Goal: Use online tool/utility: Utilize a website feature to perform a specific function

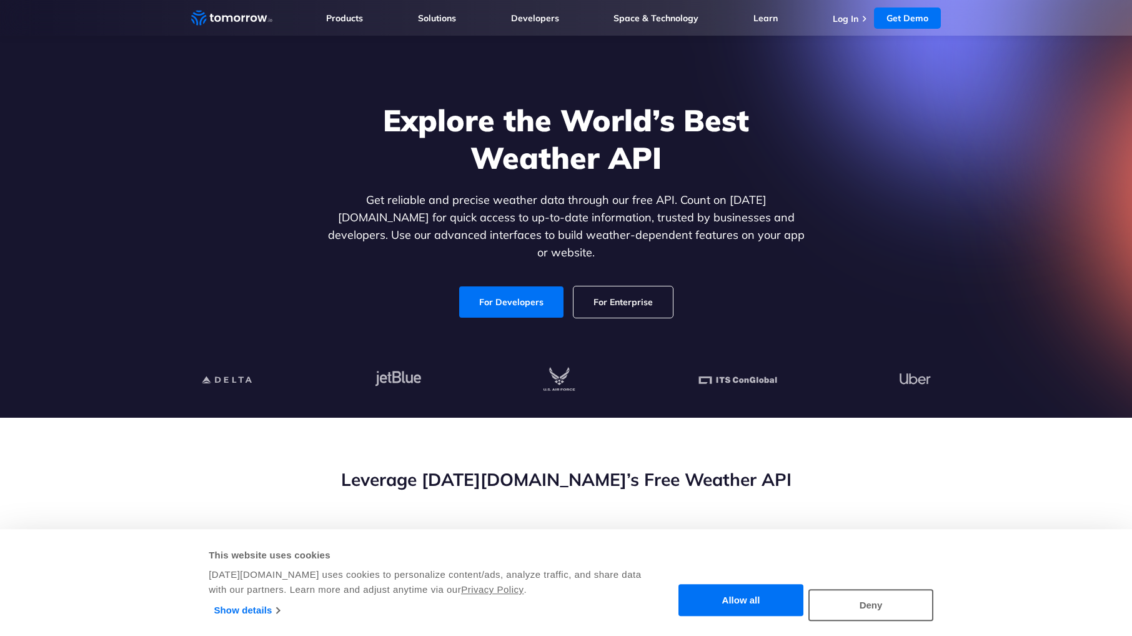
scroll to position [49, 0]
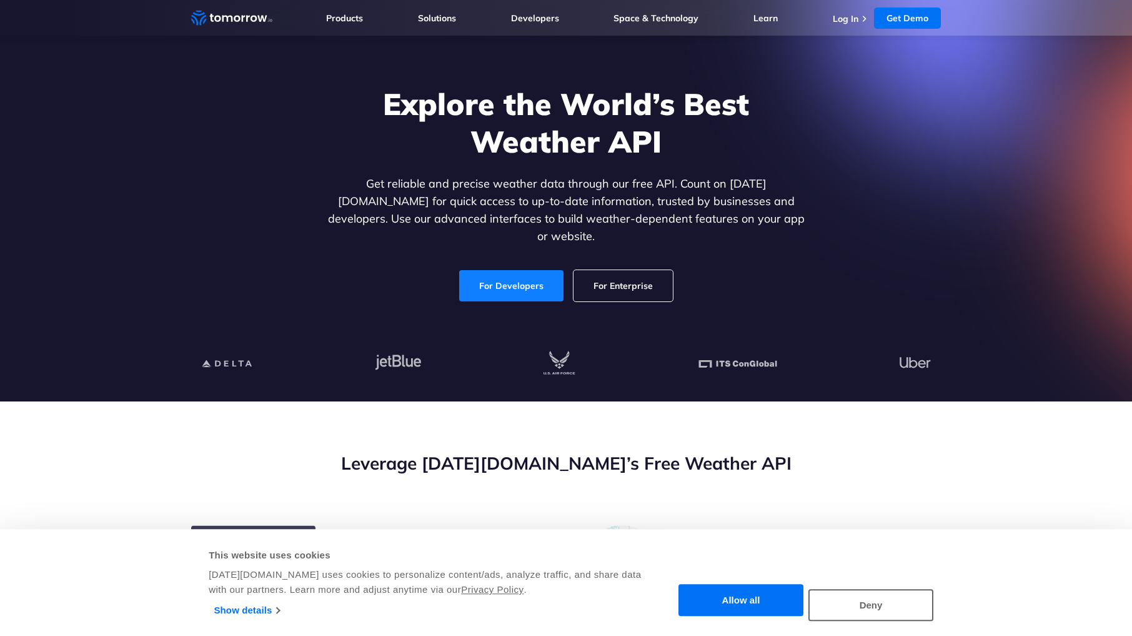
click at [551, 271] on link "For Developers" at bounding box center [511, 285] width 104 height 31
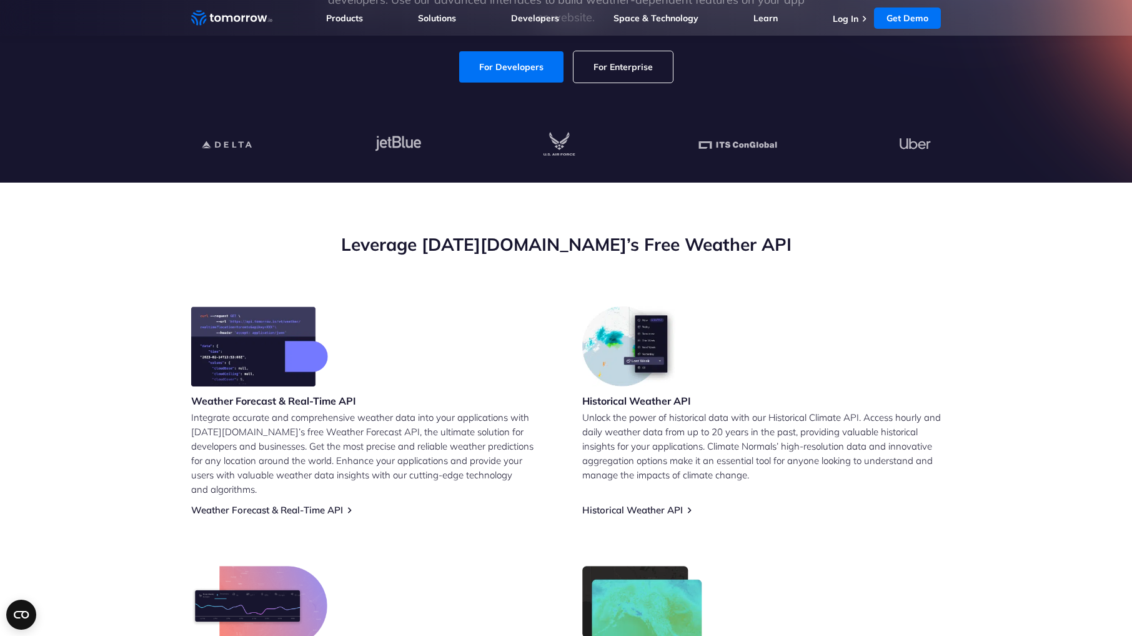
scroll to position [332, 0]
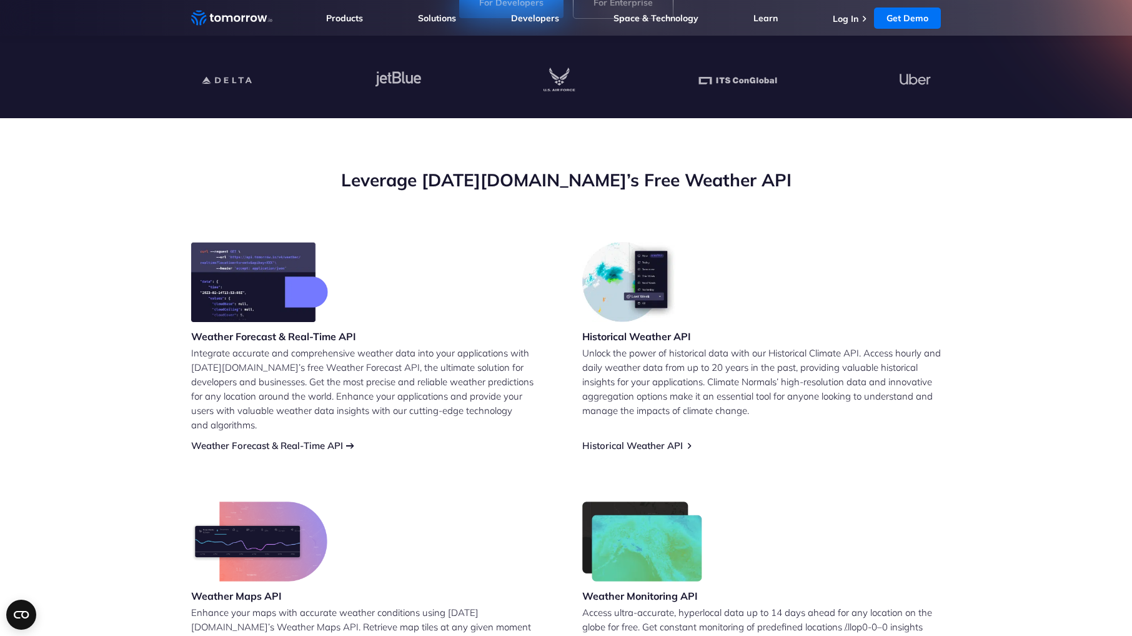
click at [294, 422] on div "Weather Forecast & Real-Time API Integrate accurate and comprehensive weather d…" at bounding box center [370, 346] width 359 height 209
click at [300, 439] on link "Weather Forecast & Real-Time API" at bounding box center [267, 445] width 152 height 12
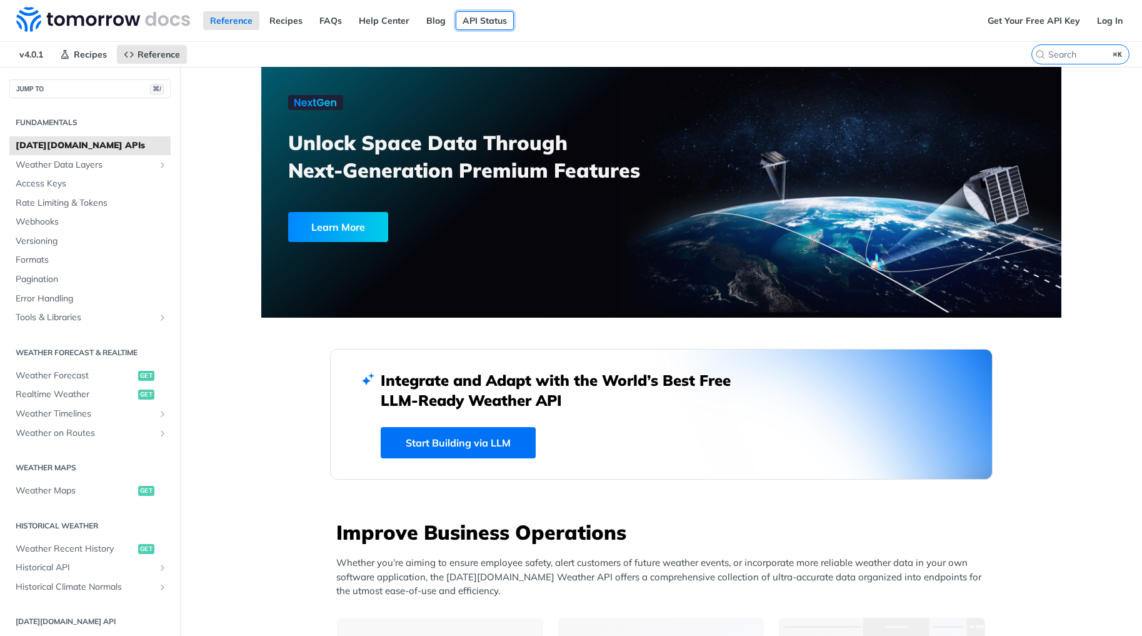
click at [469, 19] on link "API Status" at bounding box center [485, 20] width 58 height 19
click at [331, 15] on link "FAQs" at bounding box center [330, 20] width 36 height 19
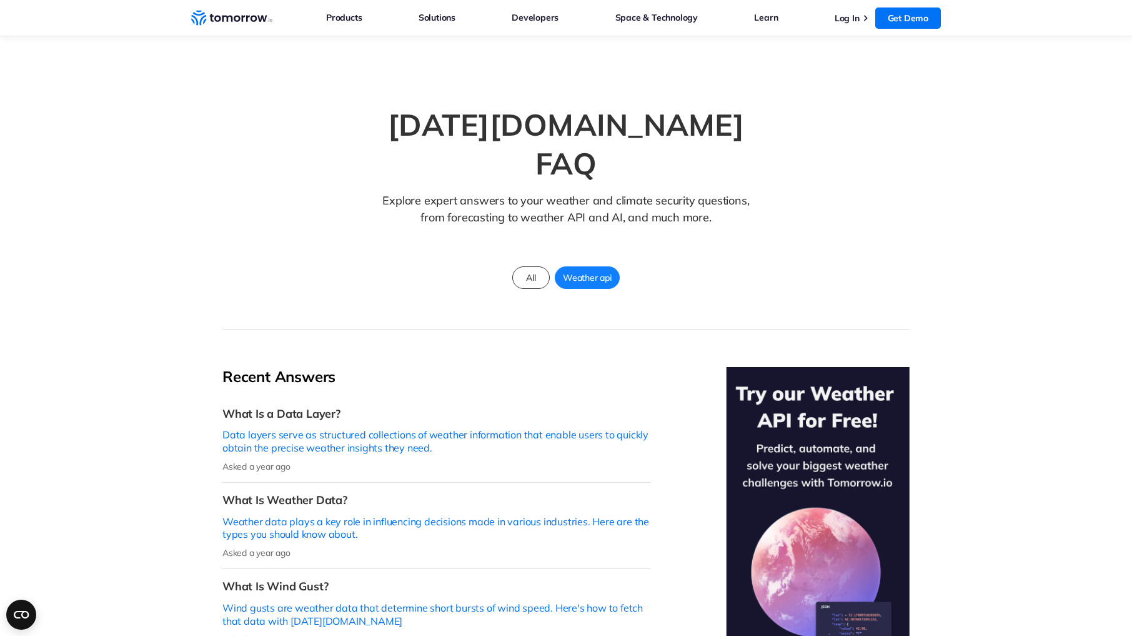
scroll to position [16, 0]
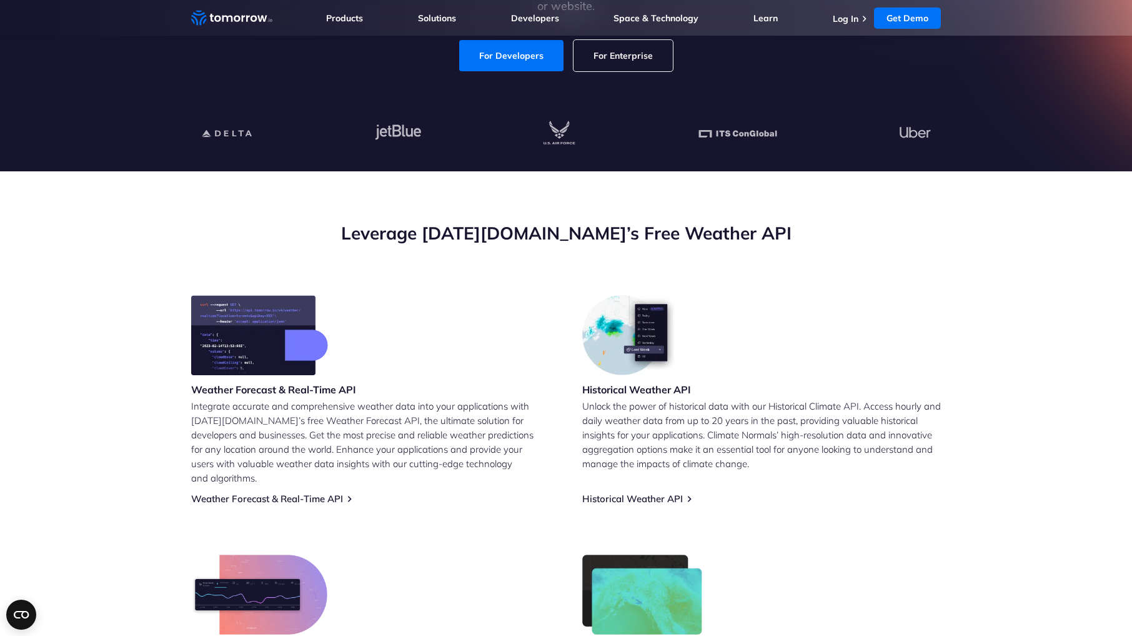
scroll to position [214, 0]
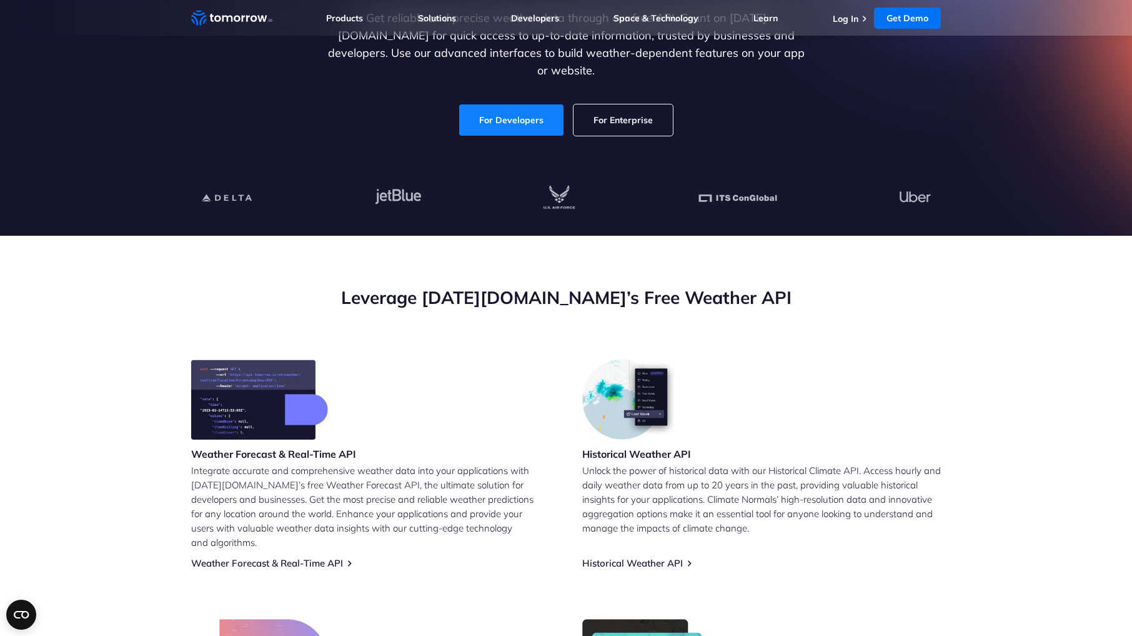
click at [525, 106] on link "For Developers" at bounding box center [511, 119] width 104 height 31
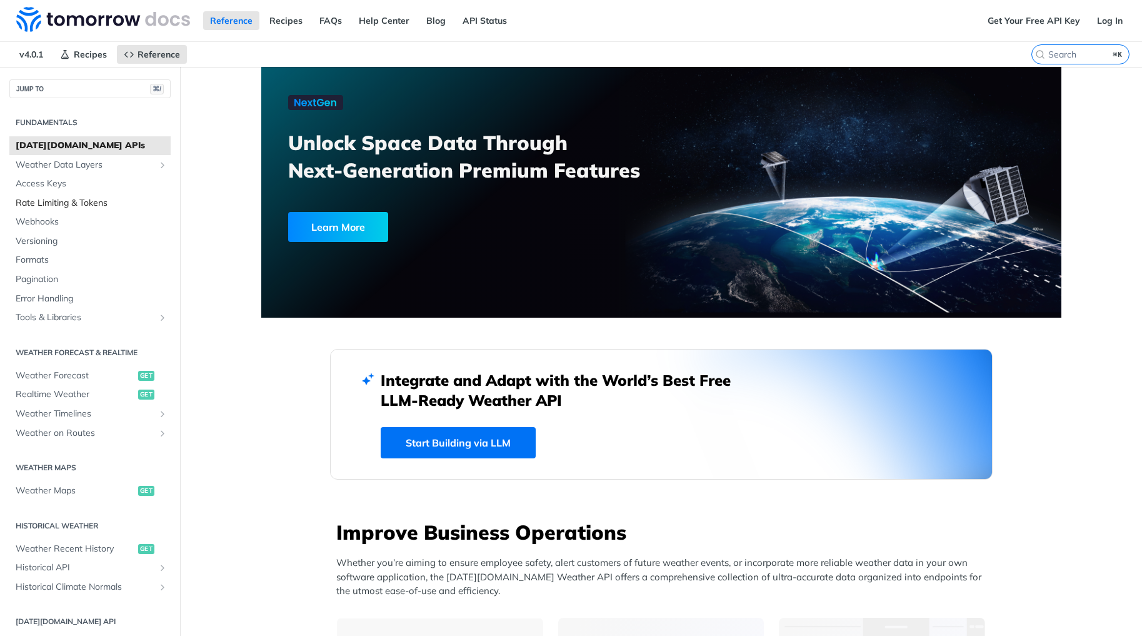
click at [116, 202] on span "Rate Limiting & Tokens" at bounding box center [92, 203] width 152 height 12
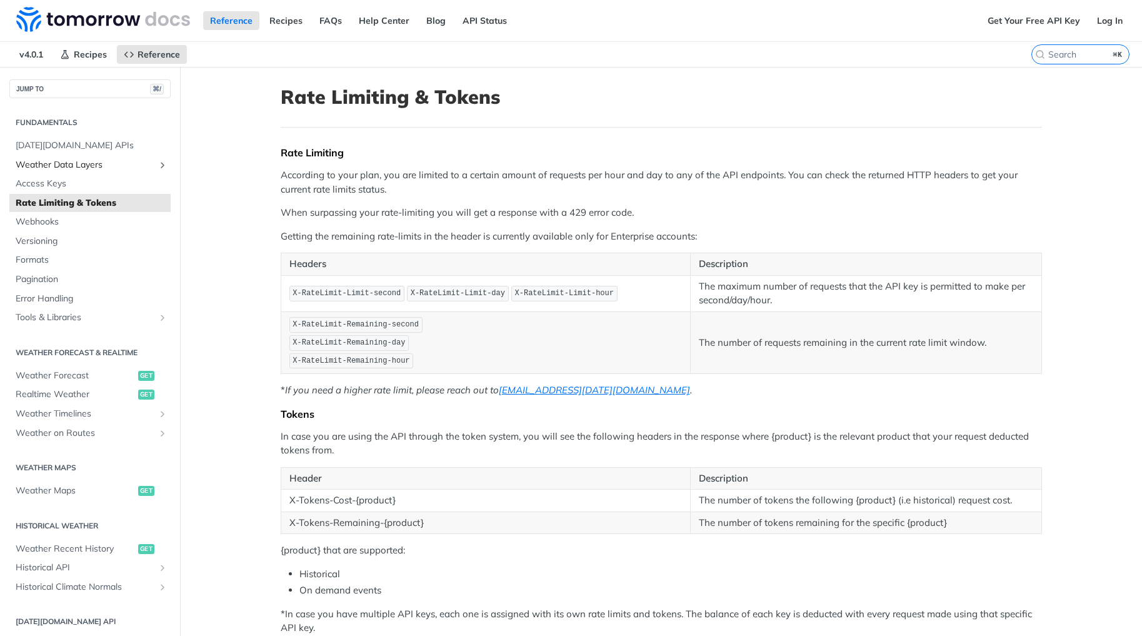
click at [96, 165] on span "Weather Data Layers" at bounding box center [85, 165] width 139 height 12
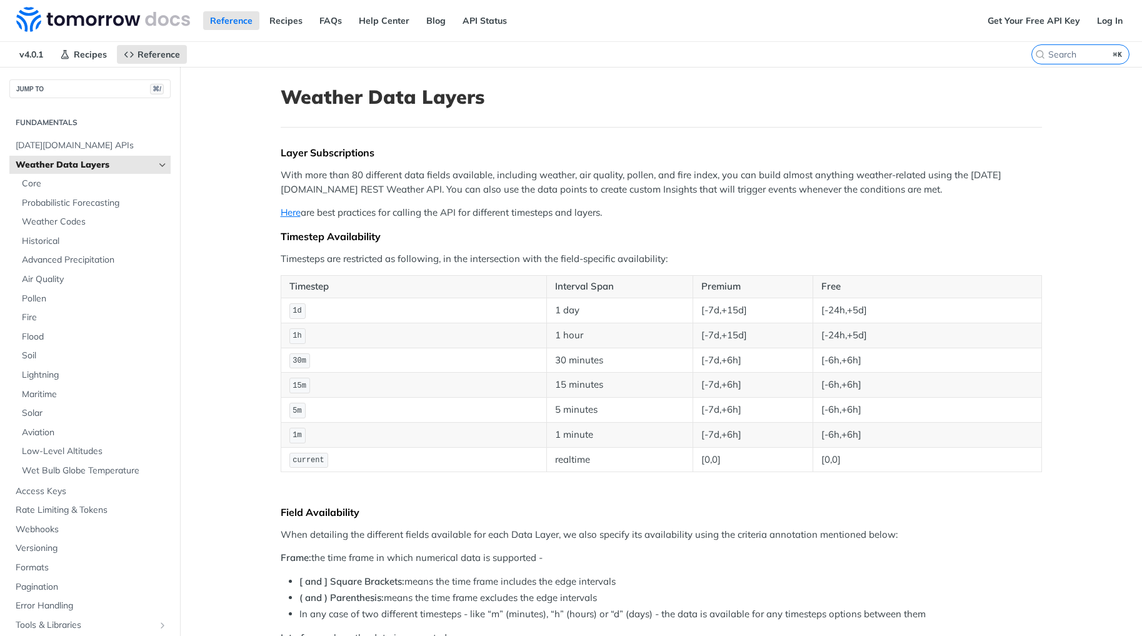
click at [91, 167] on span "Weather Data Layers" at bounding box center [85, 165] width 139 height 12
click at [89, 146] on span "[DATE][DOMAIN_NAME] APIs" at bounding box center [92, 145] width 152 height 12
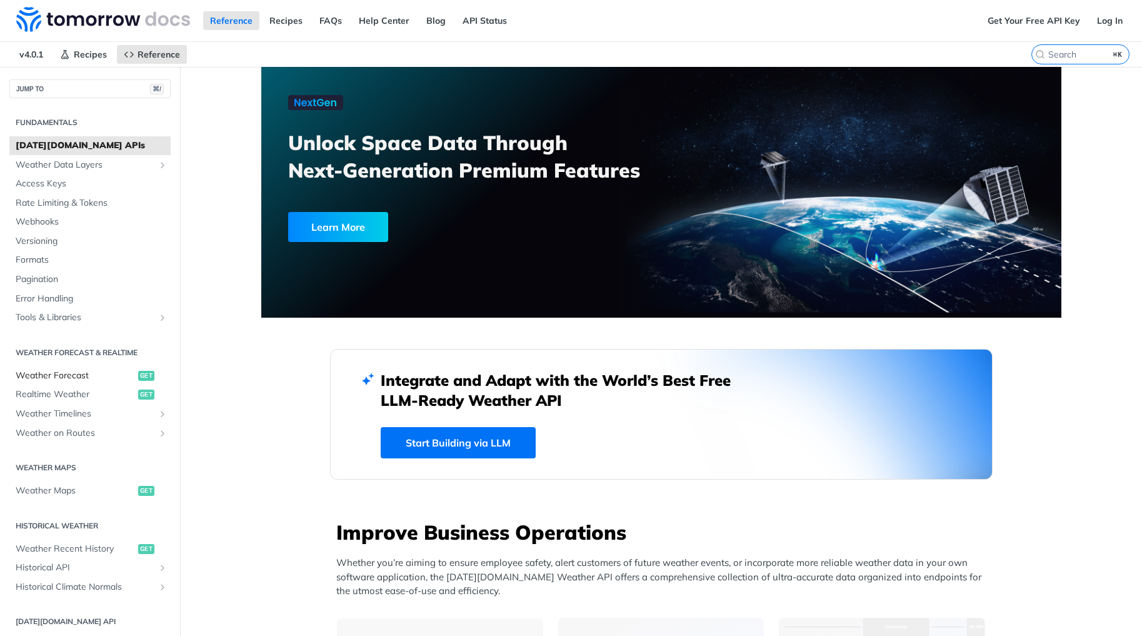
click at [82, 374] on span "Weather Forecast" at bounding box center [75, 375] width 119 height 12
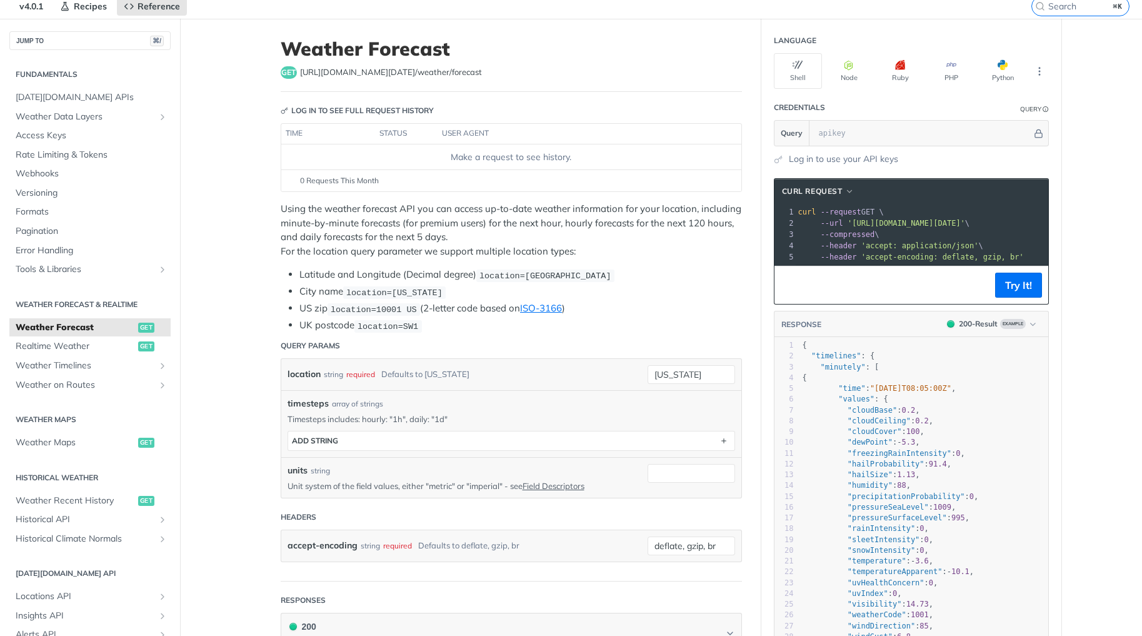
scroll to position [56, 0]
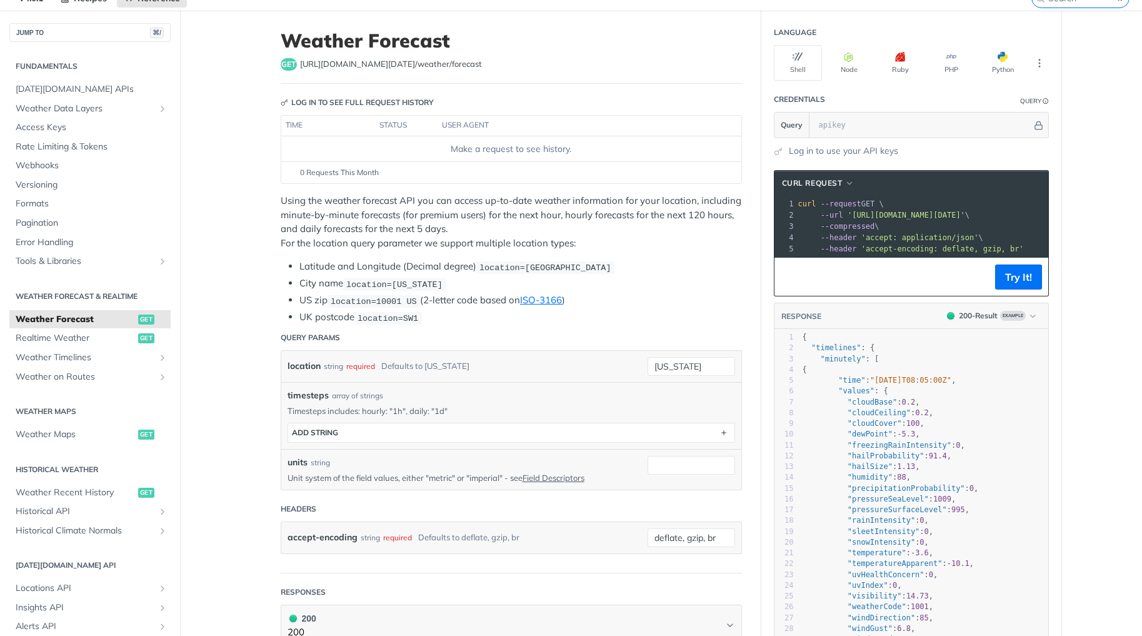
click at [515, 368] on div "location string required Defaults to new york" at bounding box center [457, 366] width 341 height 19
click at [346, 366] on div "required" at bounding box center [360, 366] width 29 height 18
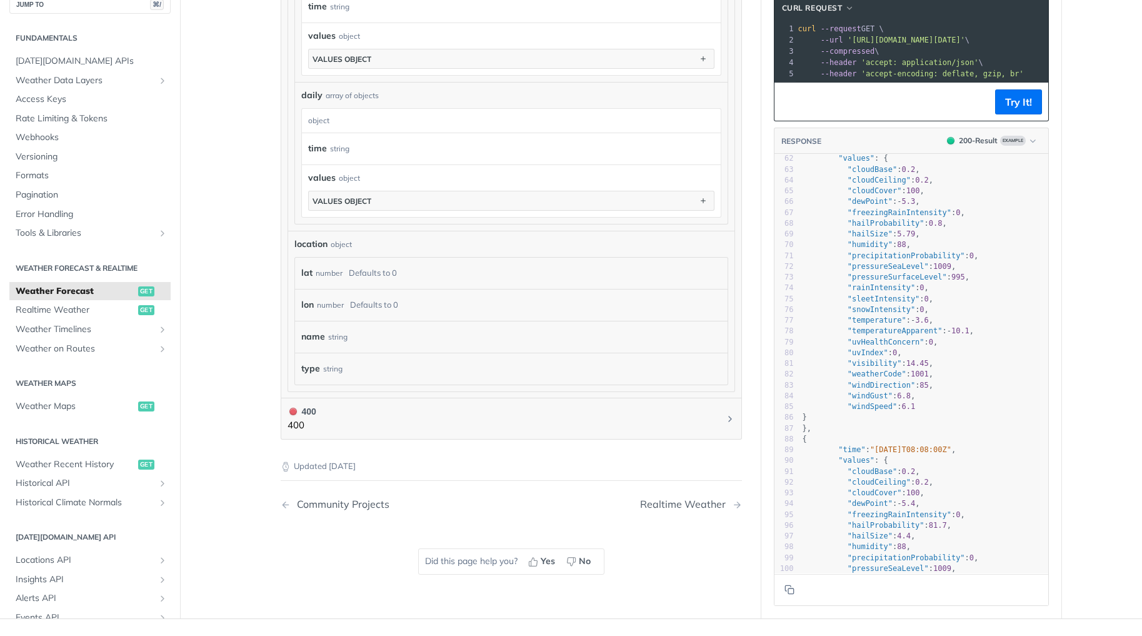
scroll to position [994, 0]
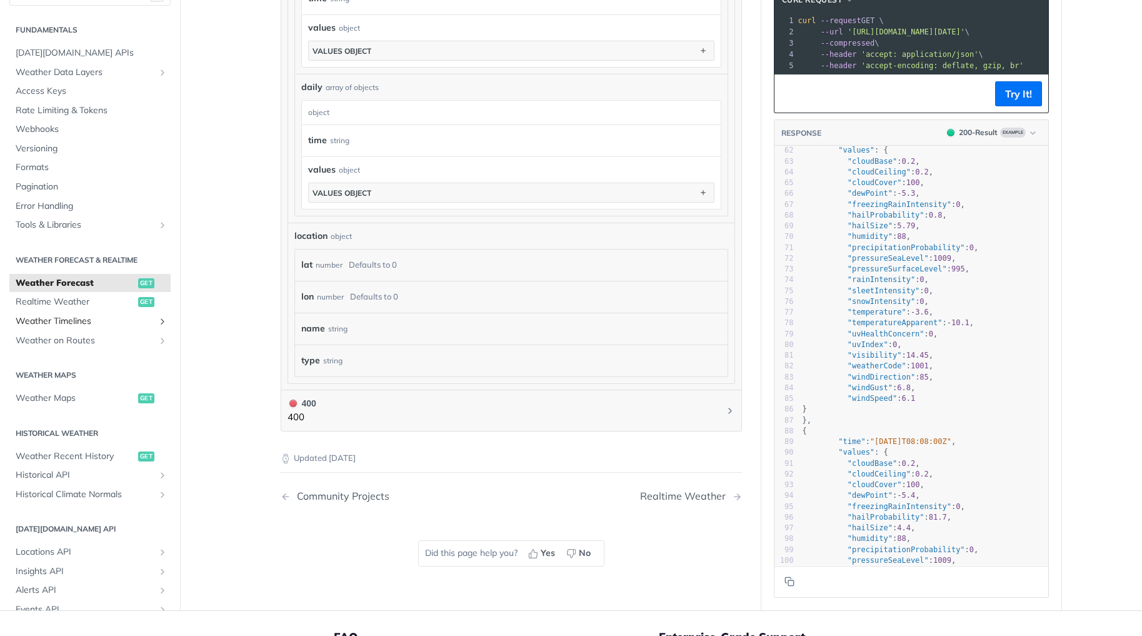
click at [94, 318] on span "Weather Timelines" at bounding box center [85, 321] width 139 height 12
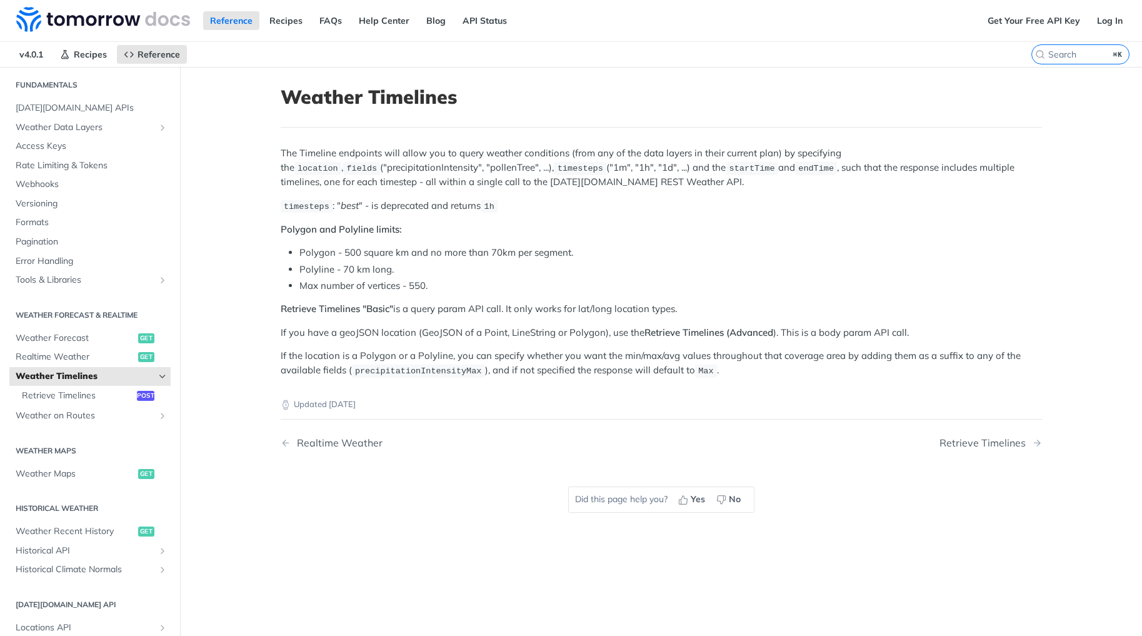
scroll to position [150, 0]
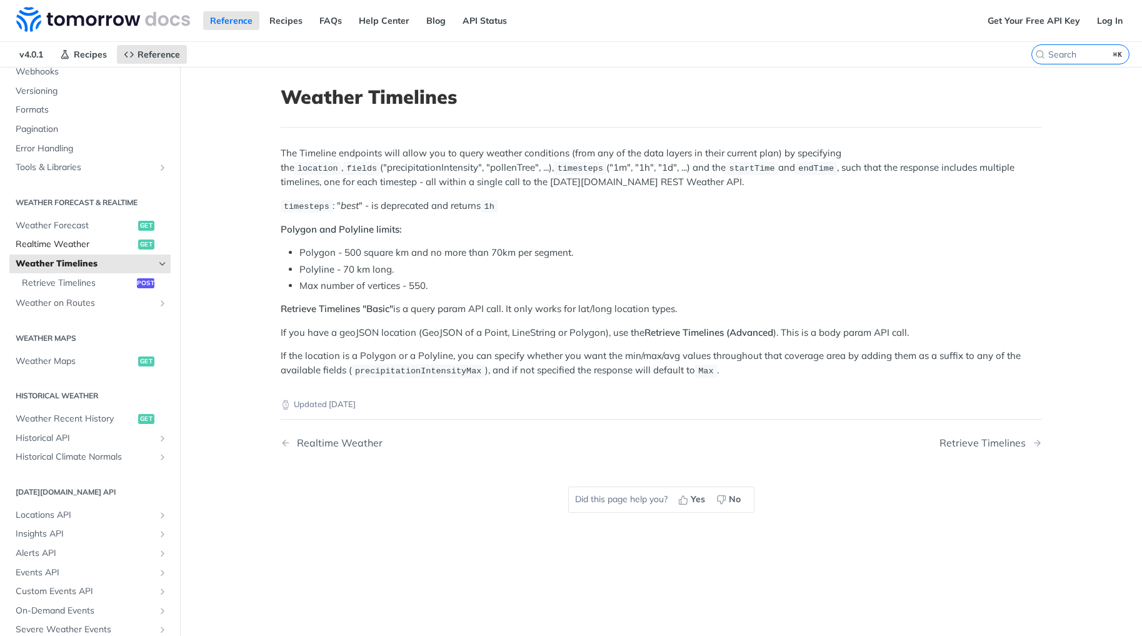
click at [70, 247] on span "Realtime Weather" at bounding box center [75, 244] width 119 height 12
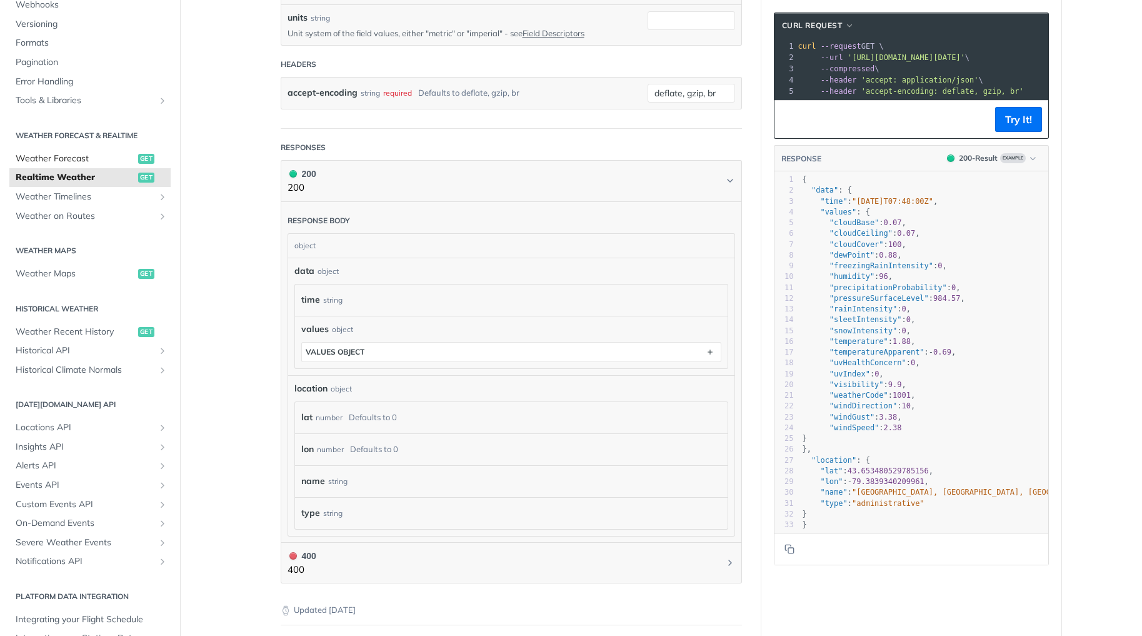
click at [66, 161] on span "Weather Forecast" at bounding box center [75, 158] width 119 height 12
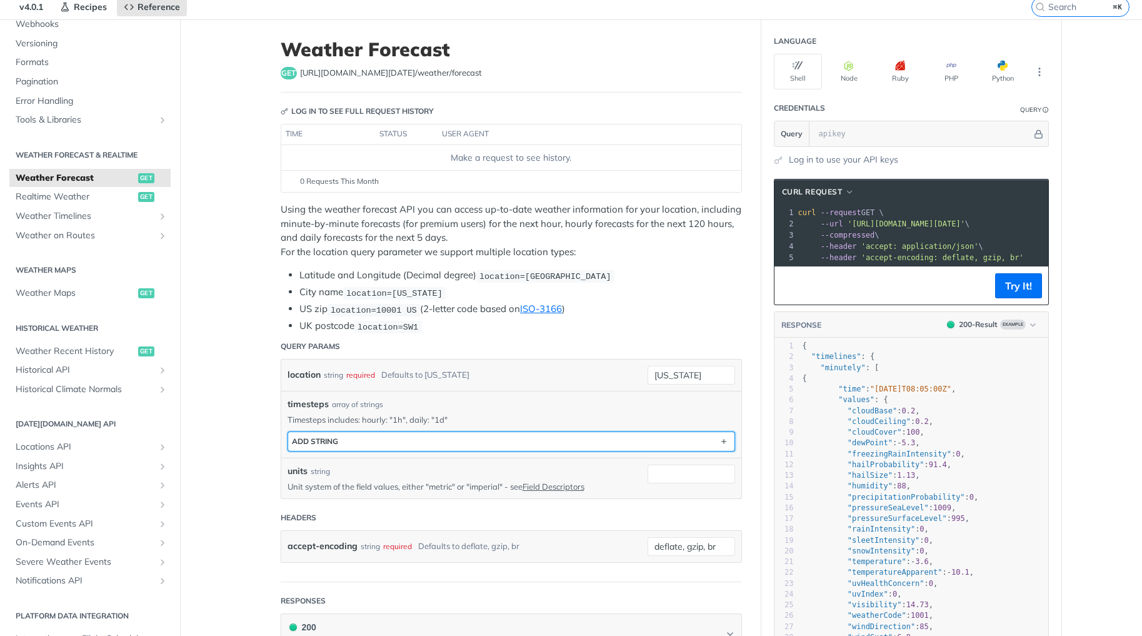
click at [388, 439] on button "ADD string" at bounding box center [511, 441] width 446 height 19
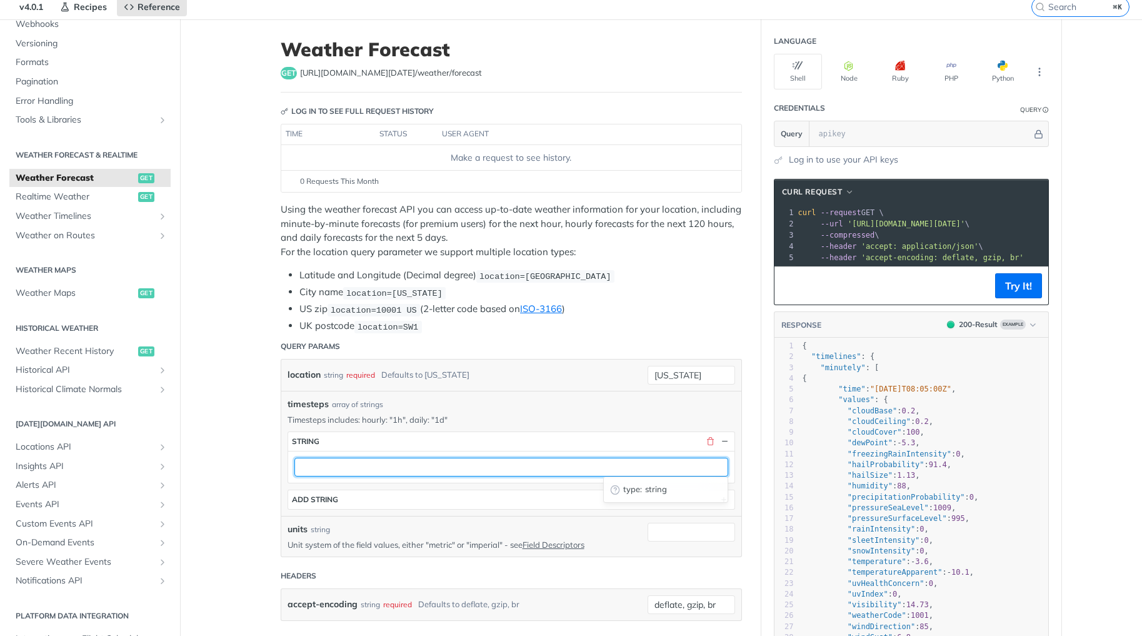
click at [316, 462] on input "text" at bounding box center [511, 466] width 434 height 19
type input "1d"
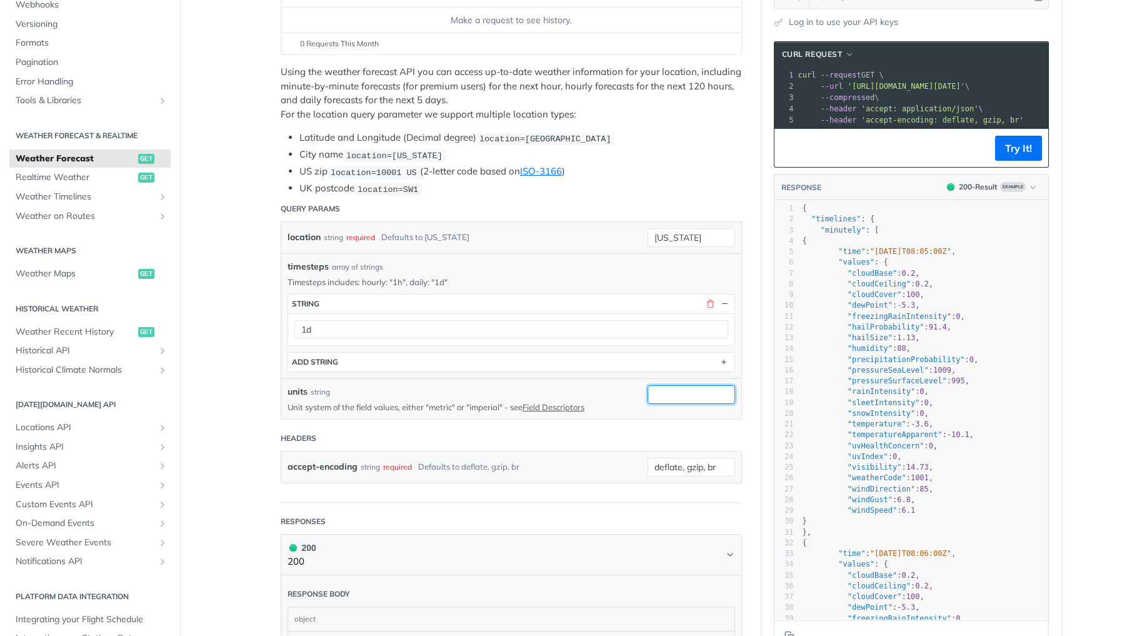
click at [694, 389] on input "units" at bounding box center [690, 394] width 87 height 19
type input "imperial"
click at [633, 378] on div "units string Unit system of the field values, either "metric" or "imperial" - s…" at bounding box center [511, 398] width 460 height 41
click at [684, 228] on input "[US_STATE]" at bounding box center [690, 237] width 87 height 19
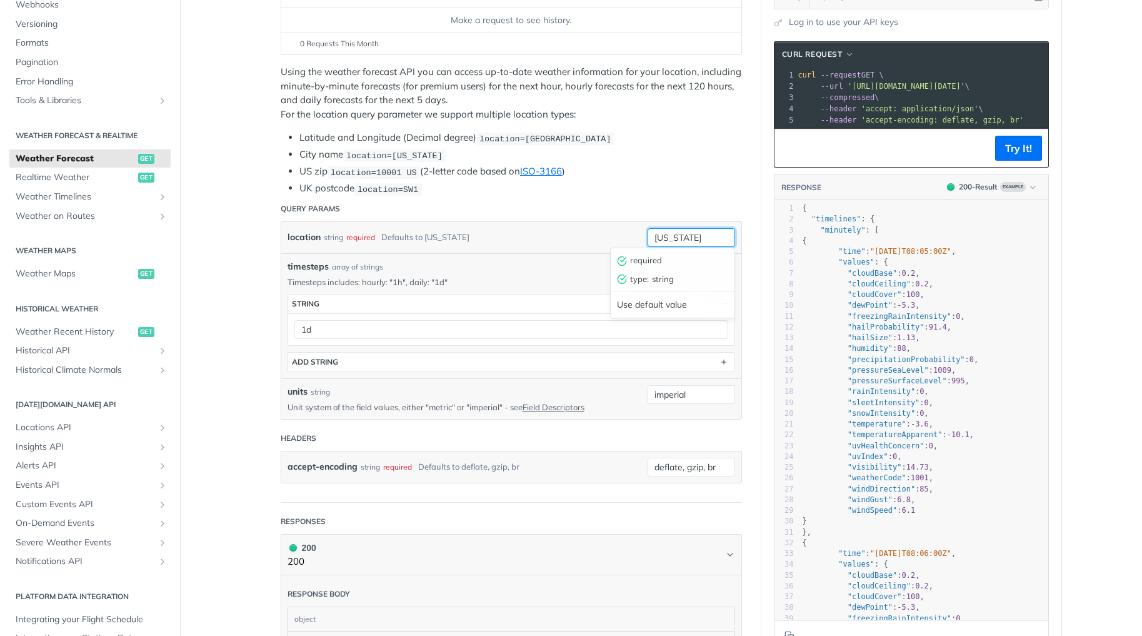
click at [684, 228] on input "[US_STATE]" at bounding box center [690, 237] width 87 height 19
type input "[GEOGRAPHIC_DATA]"
click at [1016, 149] on button "Try It!" at bounding box center [1018, 148] width 47 height 25
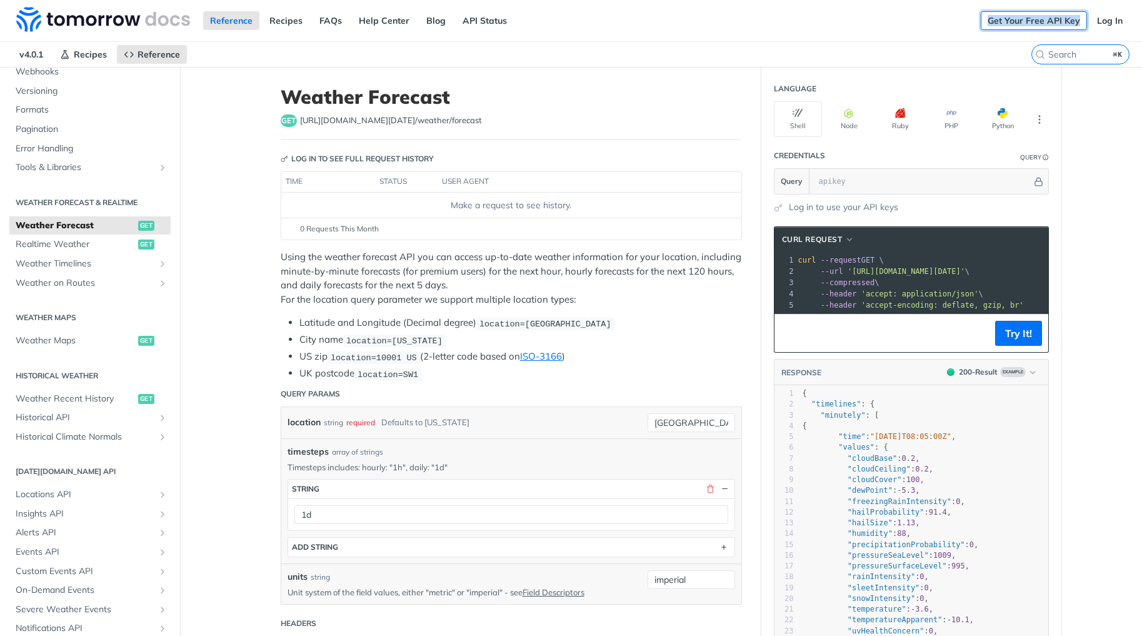
click at [1029, 20] on link "Get Your Free API Key" at bounding box center [1034, 20] width 106 height 19
click at [1092, 12] on link "Log In" at bounding box center [1109, 20] width 39 height 19
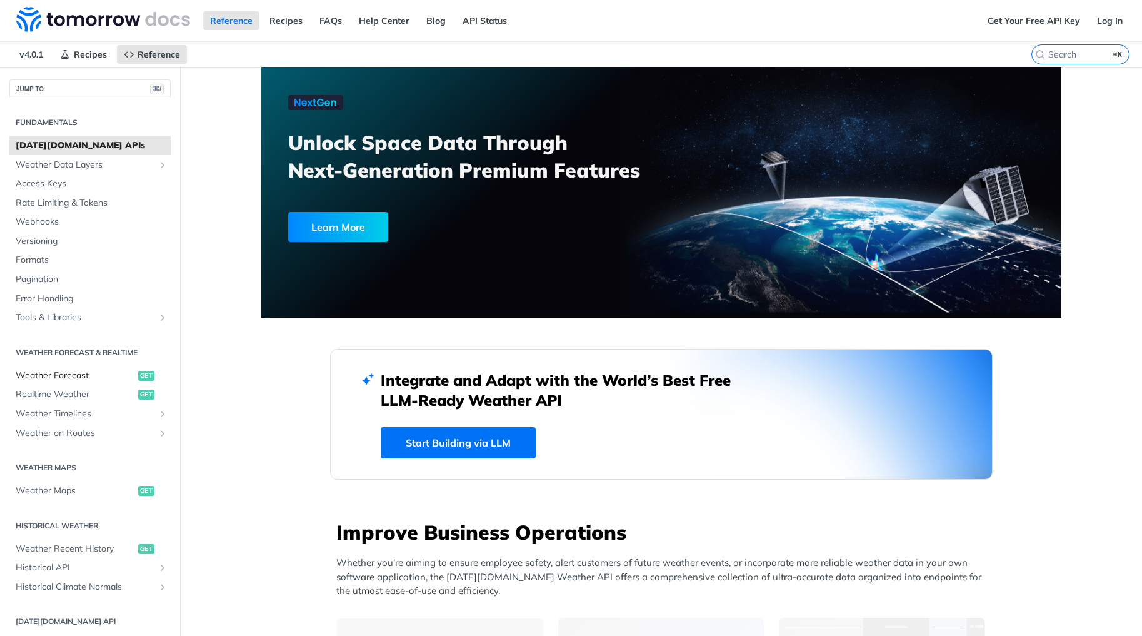
click at [76, 371] on span "Weather Forecast" at bounding box center [75, 375] width 119 height 12
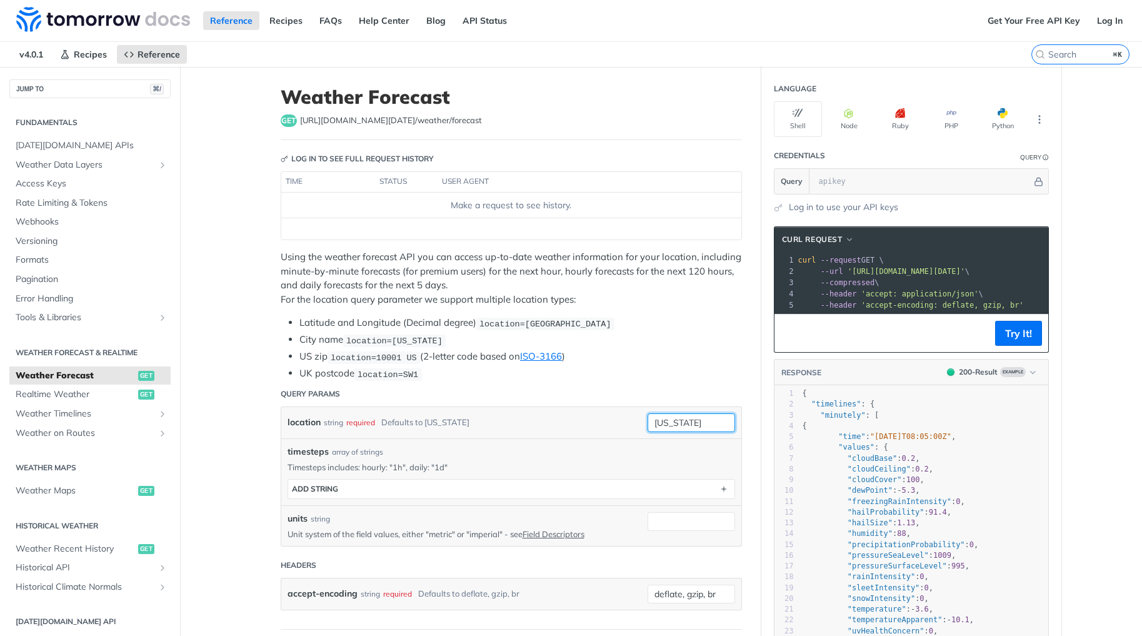
click at [667, 416] on input "new york" at bounding box center [690, 422] width 87 height 19
click at [667, 416] on input "[US_STATE]" at bounding box center [690, 422] width 87 height 19
type input "="
type input "a"
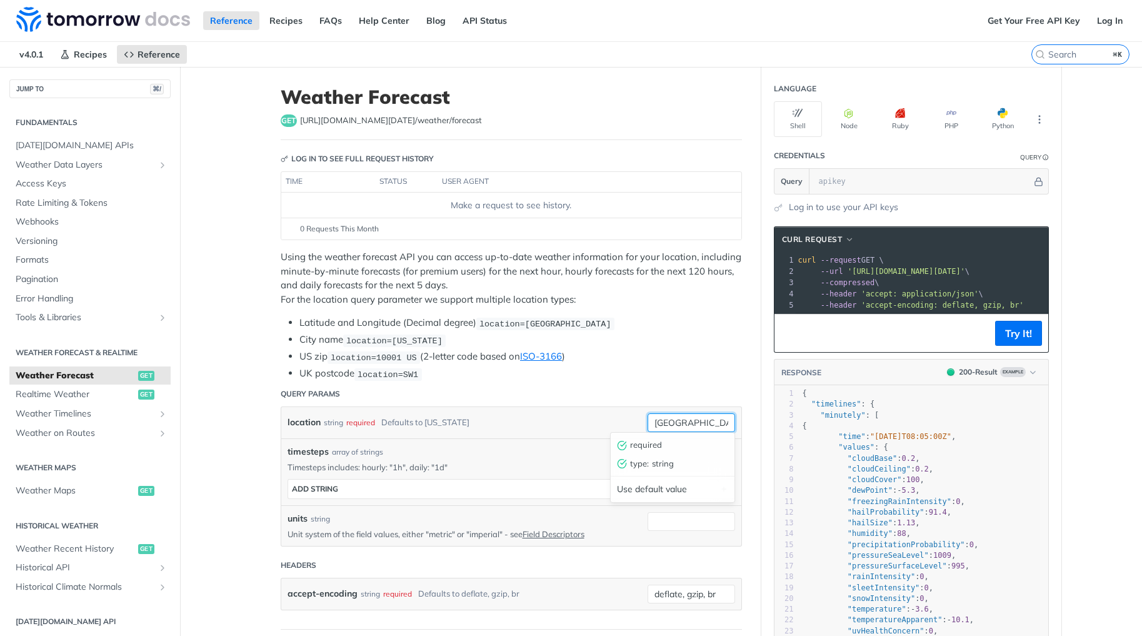
type input "[GEOGRAPHIC_DATA]"
click at [637, 364] on ul "Latitude and Longitude (Decimal degree) location=42.3478, -71.0466 City name lo…" at bounding box center [511, 348] width 461 height 65
click at [496, 502] on div "timesteps array of strings Timesteps includes: hourly: "1h", daily: "1d" timest…" at bounding box center [511, 471] width 460 height 67
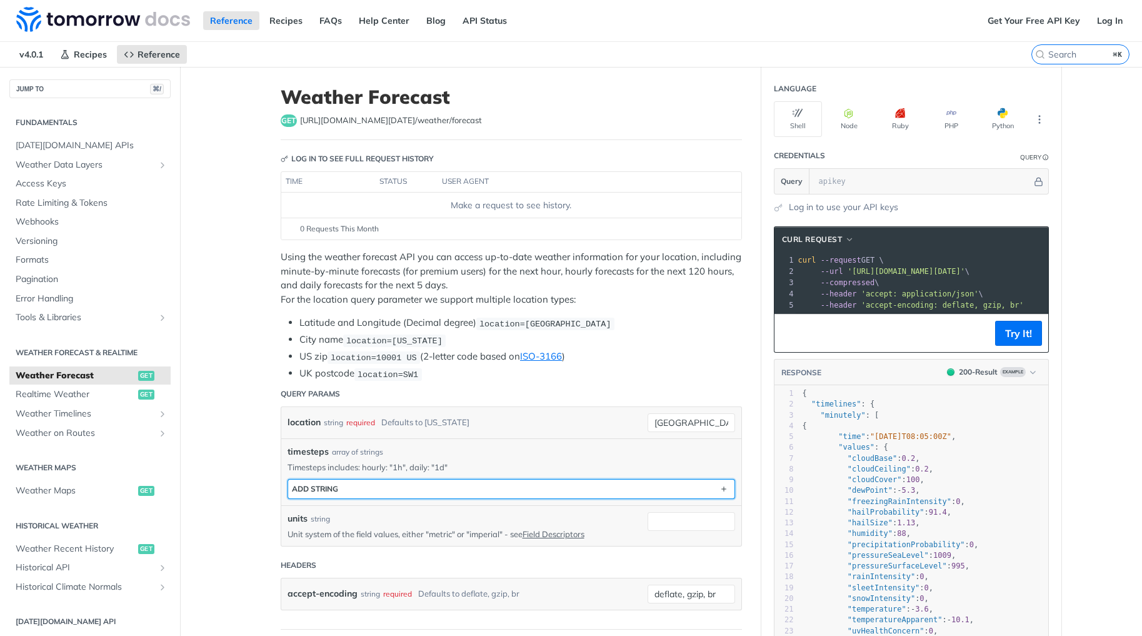
click at [455, 484] on button "ADD string" at bounding box center [511, 488] width 446 height 19
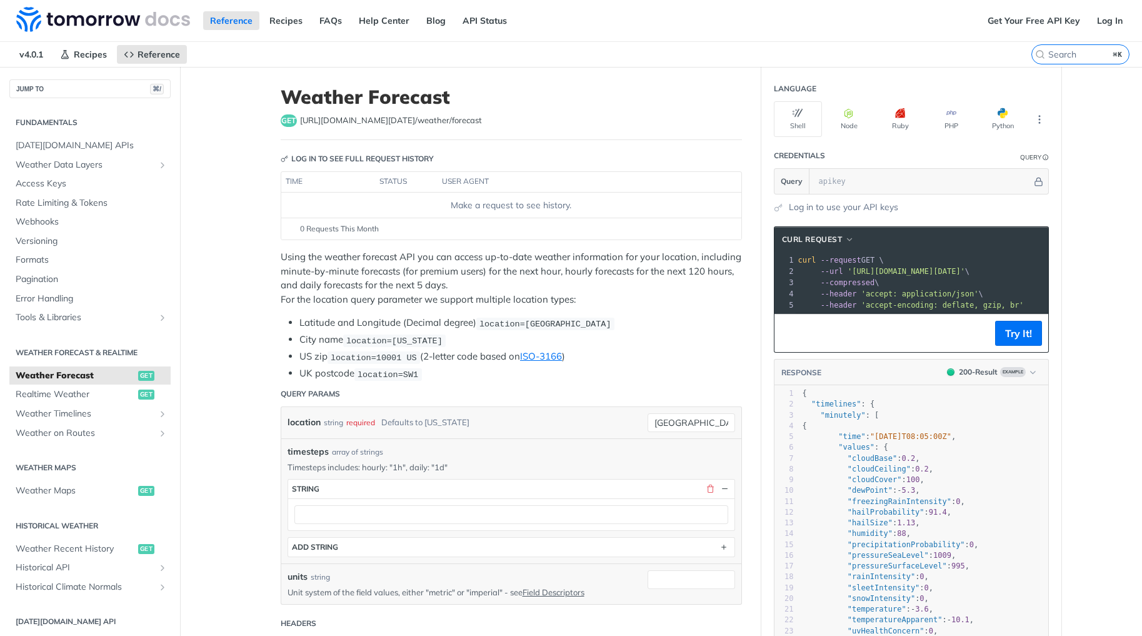
click at [362, 498] on div at bounding box center [511, 514] width 446 height 32
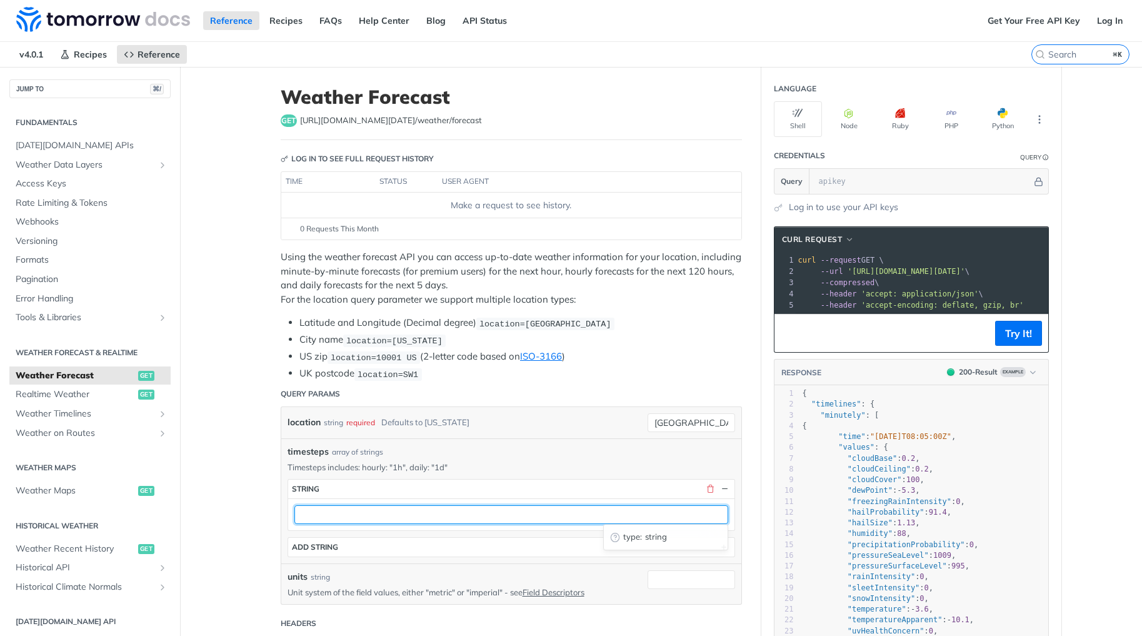
click at [358, 509] on input "text" at bounding box center [511, 514] width 434 height 19
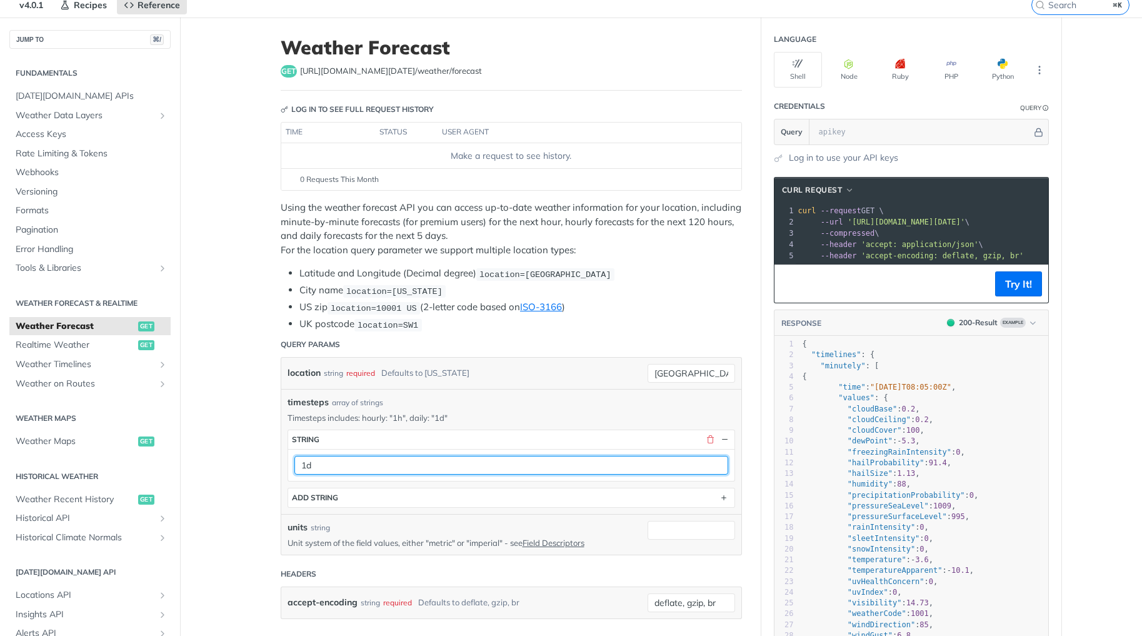
scroll to position [89, 0]
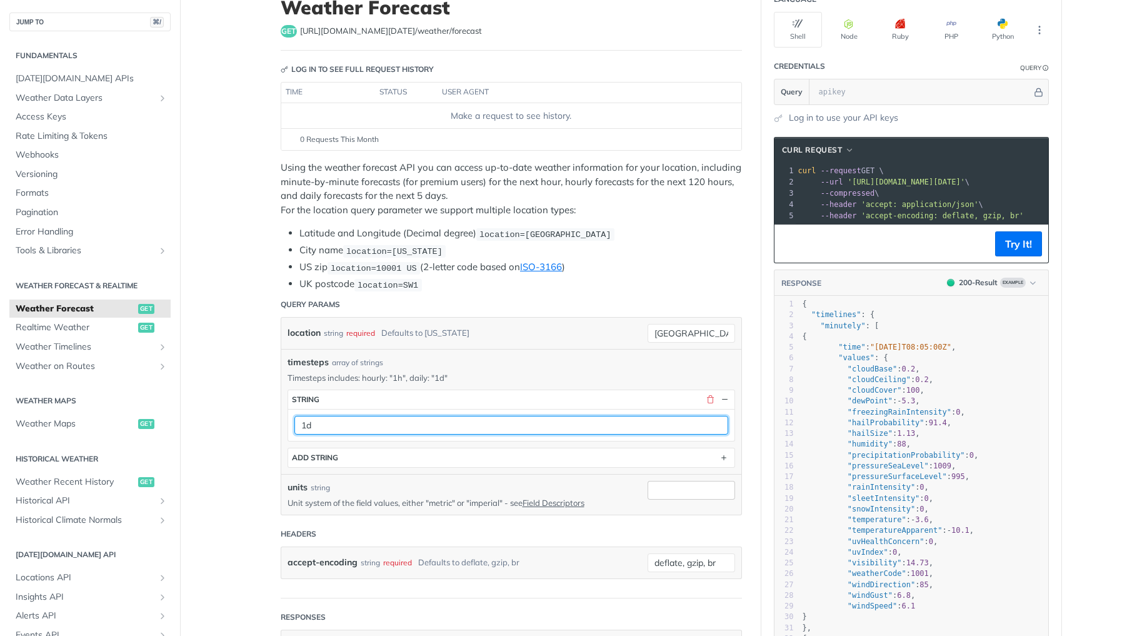
type input "1d"
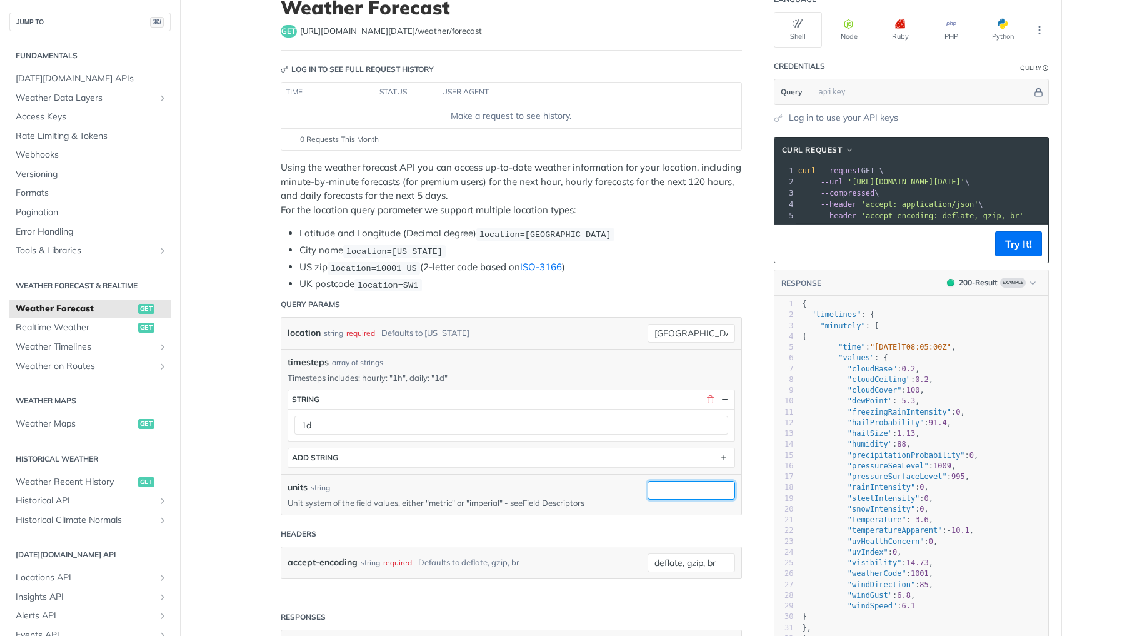
click at [683, 491] on input "units" at bounding box center [690, 490] width 87 height 19
type input "imperial"
click at [844, 90] on input "text" at bounding box center [921, 91] width 219 height 25
paste input "XXQ05ZDCo2dVNvGvLfawAnjuuKgePxid"
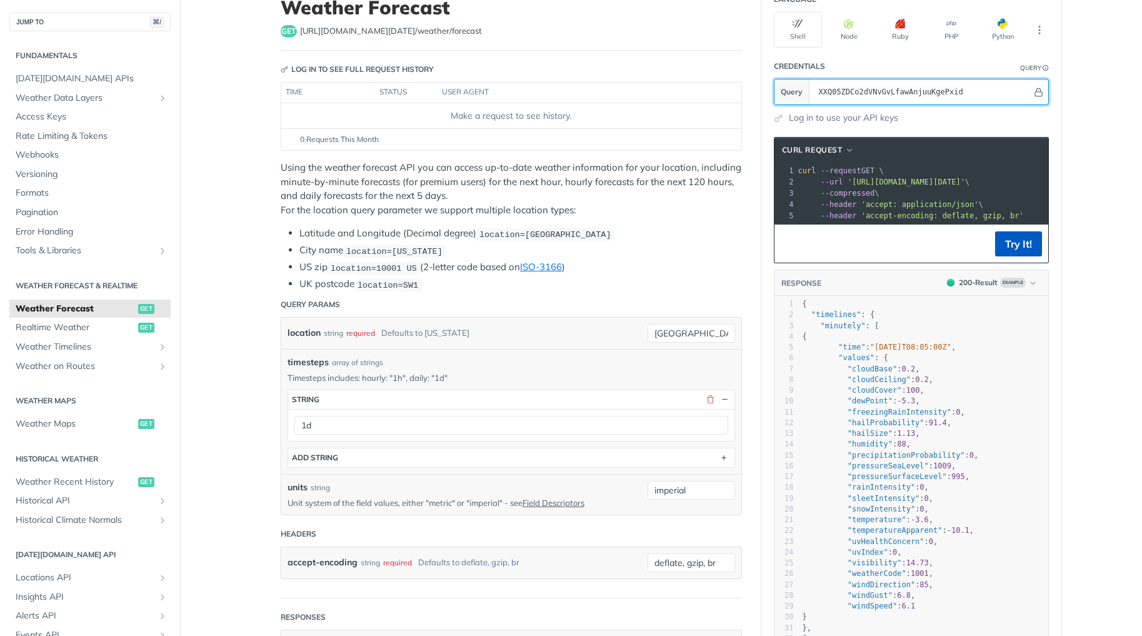
type input "XXQ05ZDCo2dVNvGvLfawAnjuuKgePxid"
click at [1015, 256] on button "Try It!" at bounding box center [1018, 243] width 47 height 25
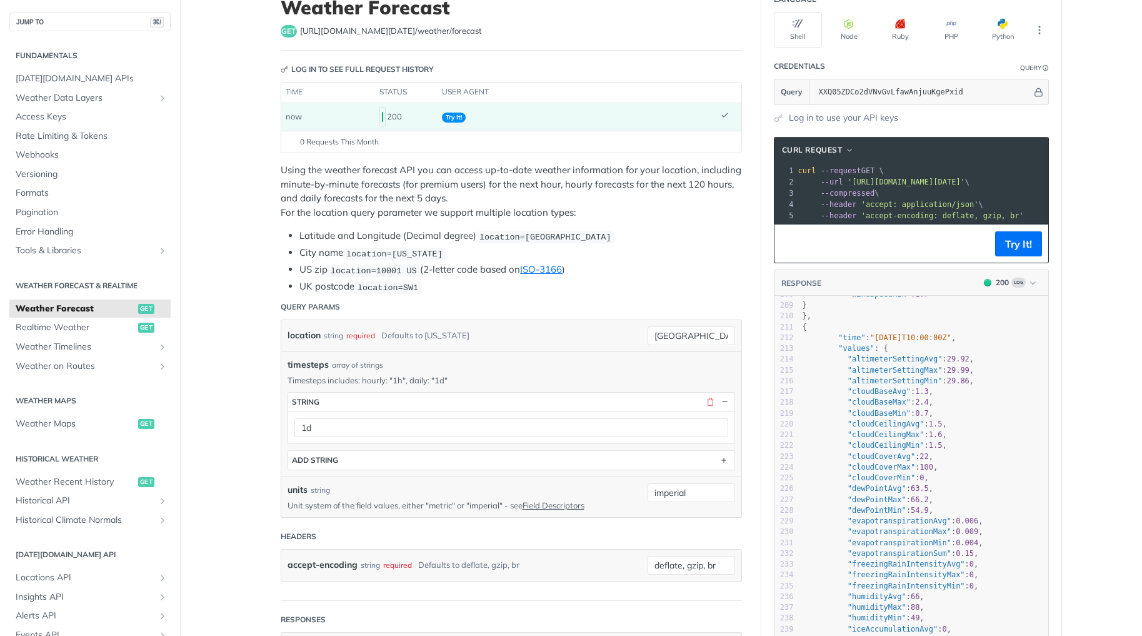
scroll to position [0, 0]
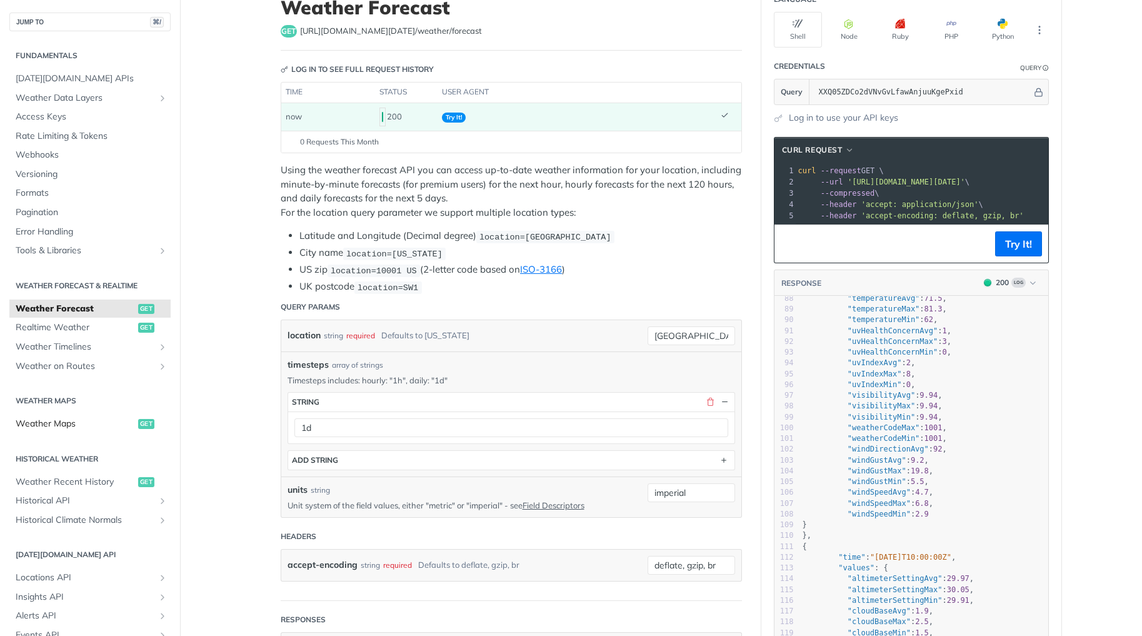
click at [59, 429] on link "Weather Maps get" at bounding box center [89, 423] width 161 height 19
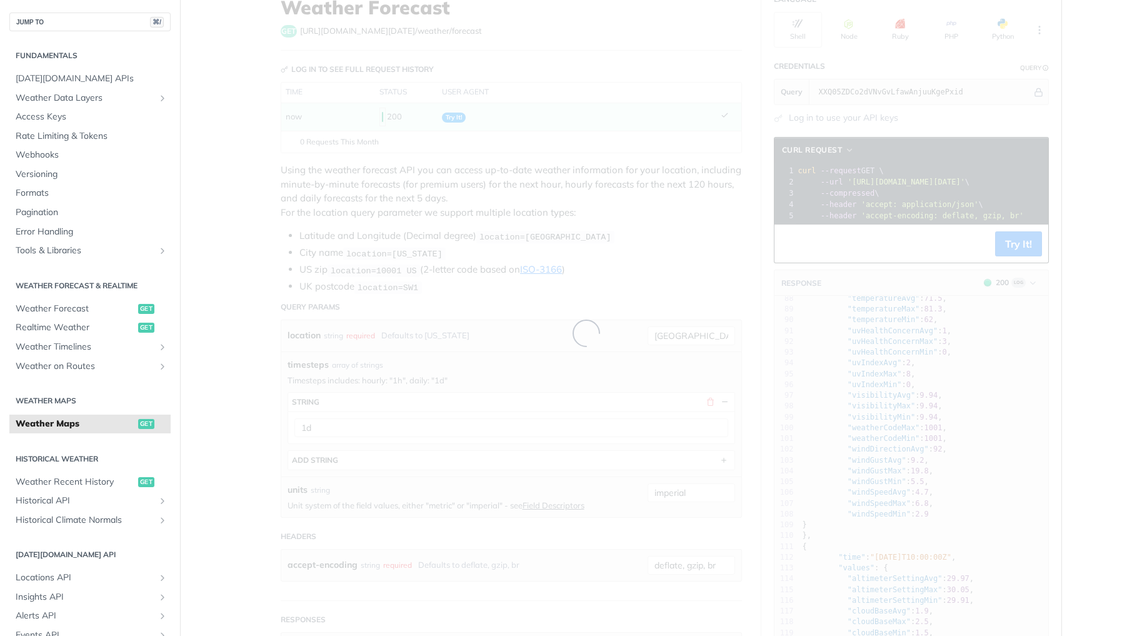
click at [61, 427] on span "Weather Maps" at bounding box center [75, 423] width 119 height 12
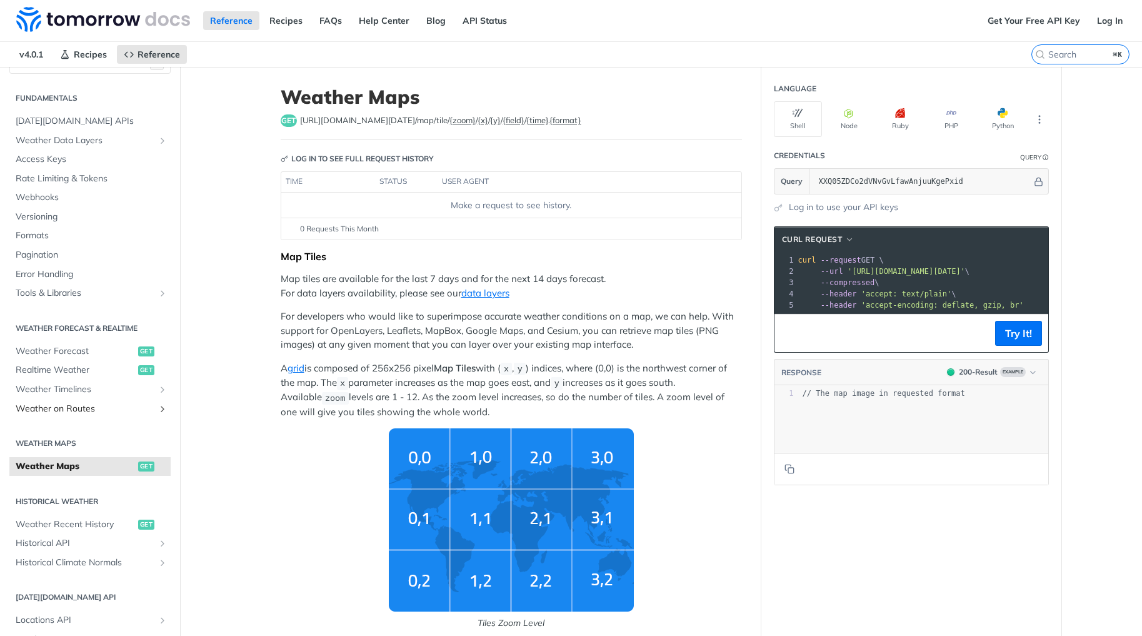
click at [99, 404] on span "Weather on Routes" at bounding box center [85, 408] width 139 height 12
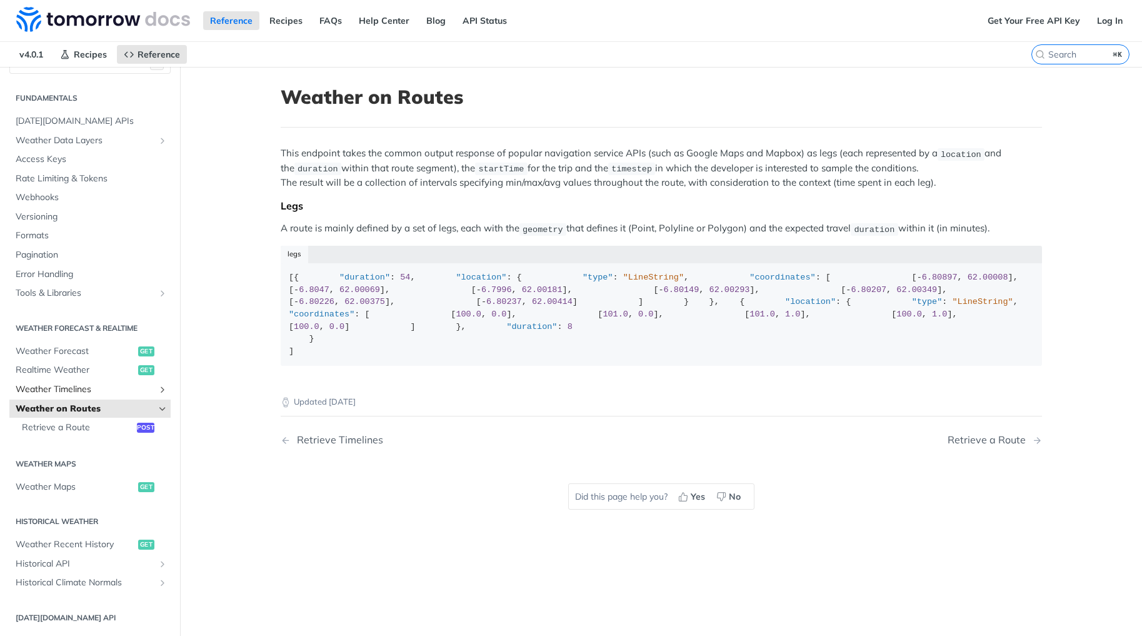
click at [96, 391] on span "Weather Timelines" at bounding box center [85, 389] width 139 height 12
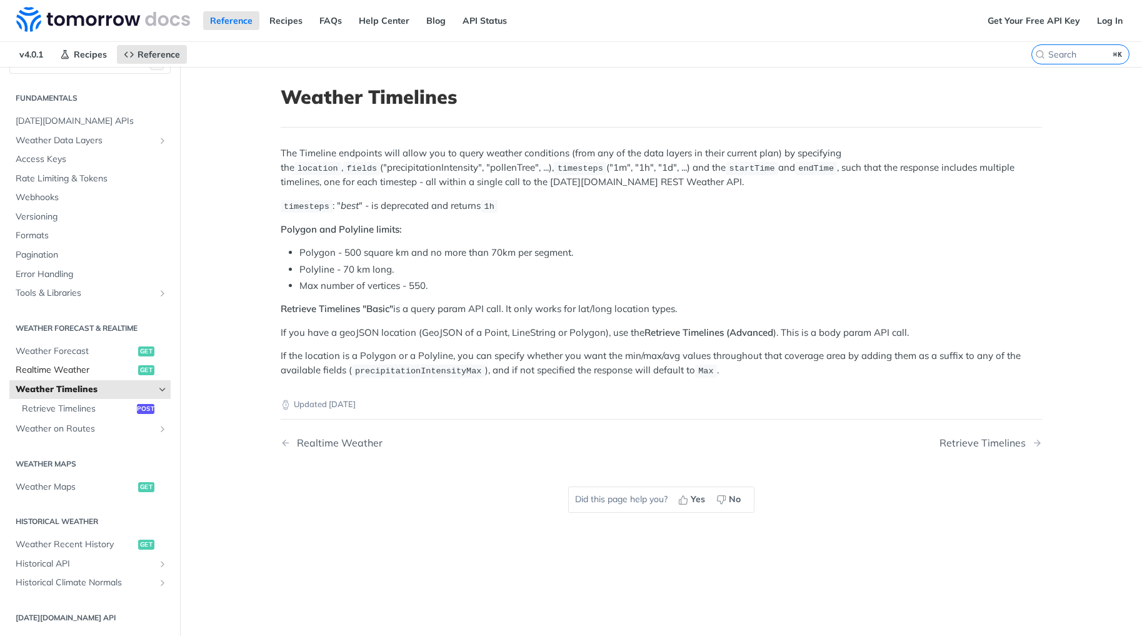
click at [96, 373] on span "Realtime Weather" at bounding box center [75, 370] width 119 height 12
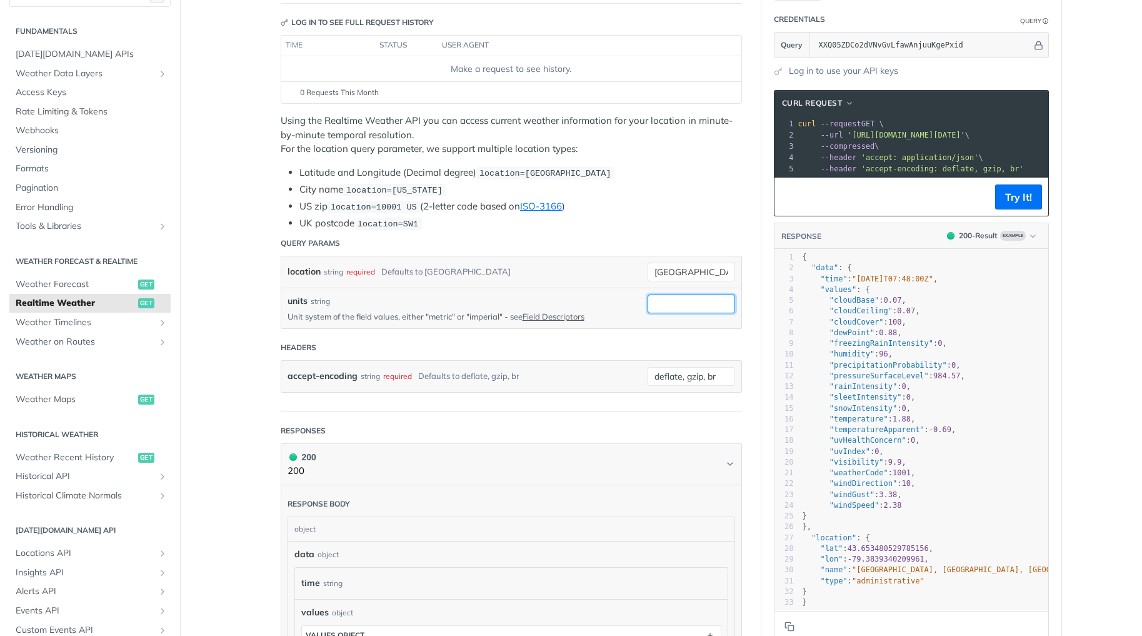
click at [647, 298] on input "units" at bounding box center [690, 303] width 87 height 19
type input "imperial"
click at [1014, 204] on button "Try It!" at bounding box center [1018, 196] width 47 height 25
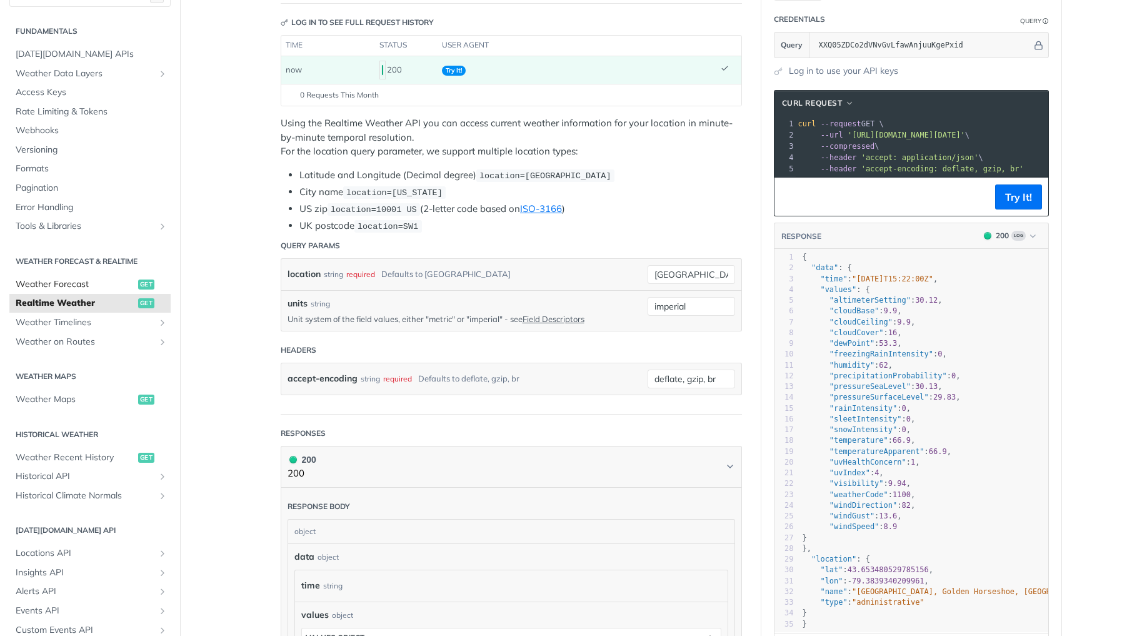
click at [96, 281] on span "Weather Forecast" at bounding box center [75, 284] width 119 height 12
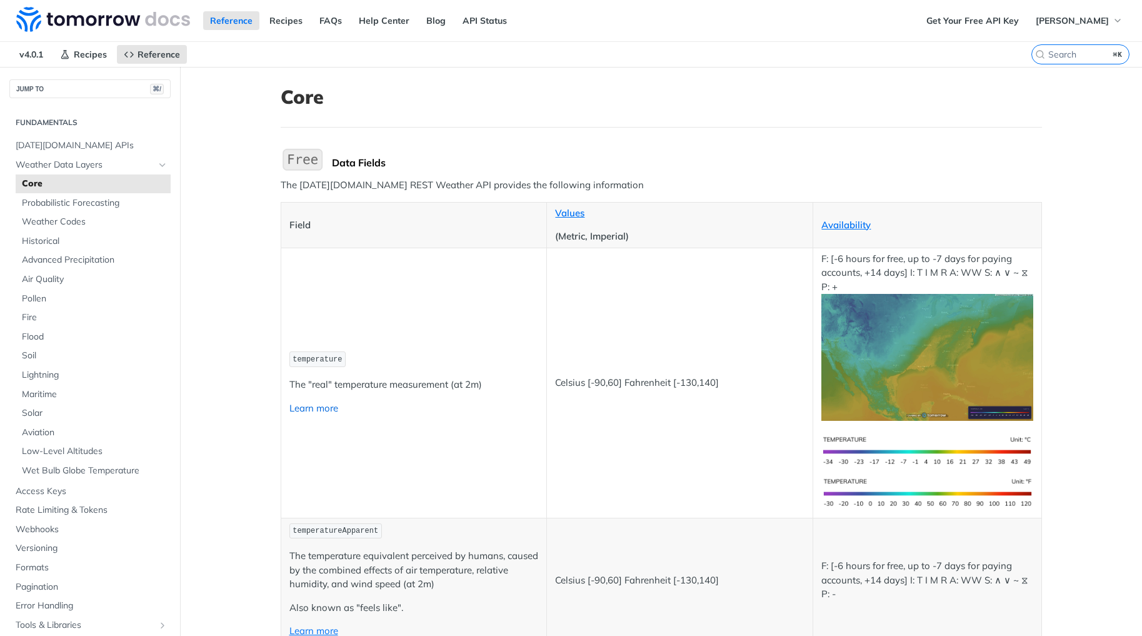
click at [321, 408] on link "Learn more" at bounding box center [313, 408] width 49 height 12
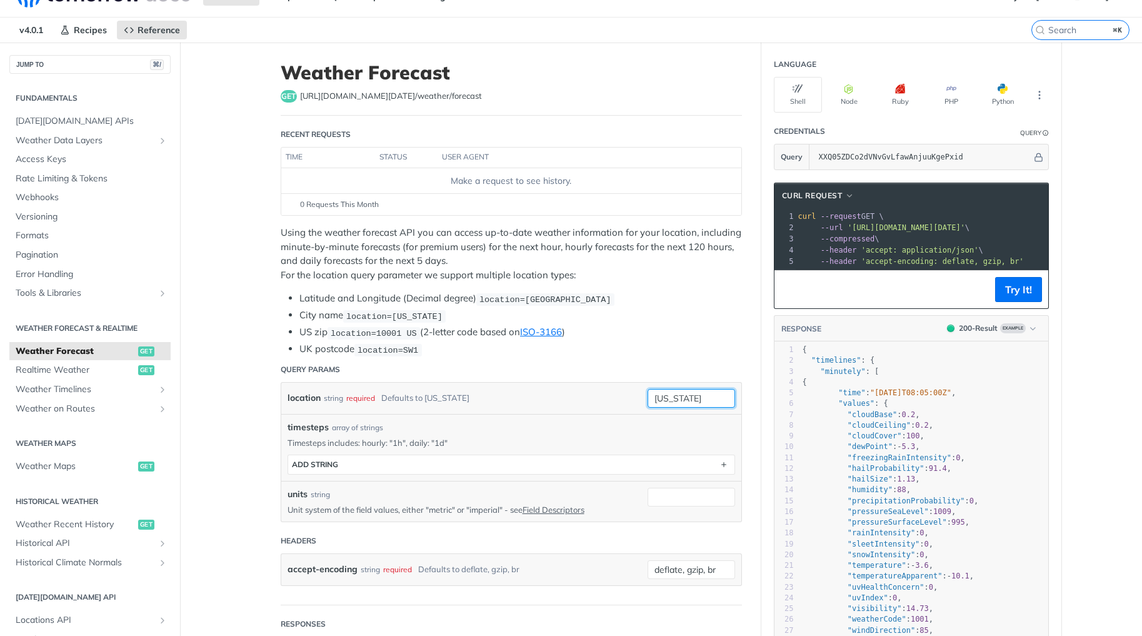
click at [676, 395] on input "[US_STATE]" at bounding box center [690, 398] width 87 height 19
type input "[GEOGRAPHIC_DATA]"
click at [654, 500] on input "units" at bounding box center [690, 496] width 87 height 19
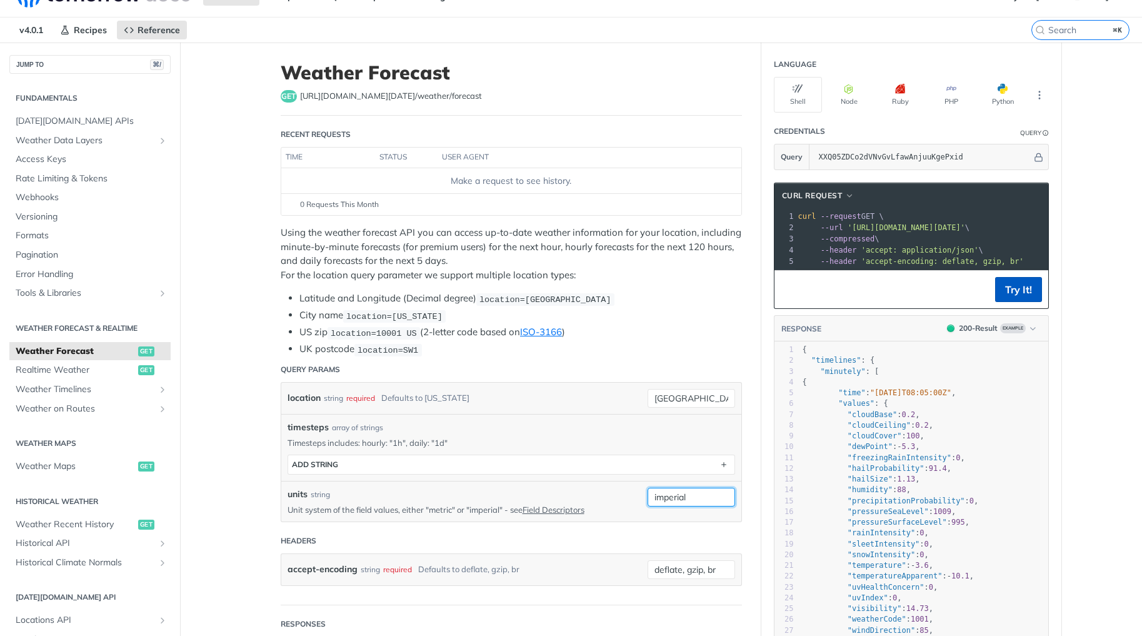
type input "imperial"
click at [1003, 297] on button "Try It!" at bounding box center [1018, 289] width 47 height 25
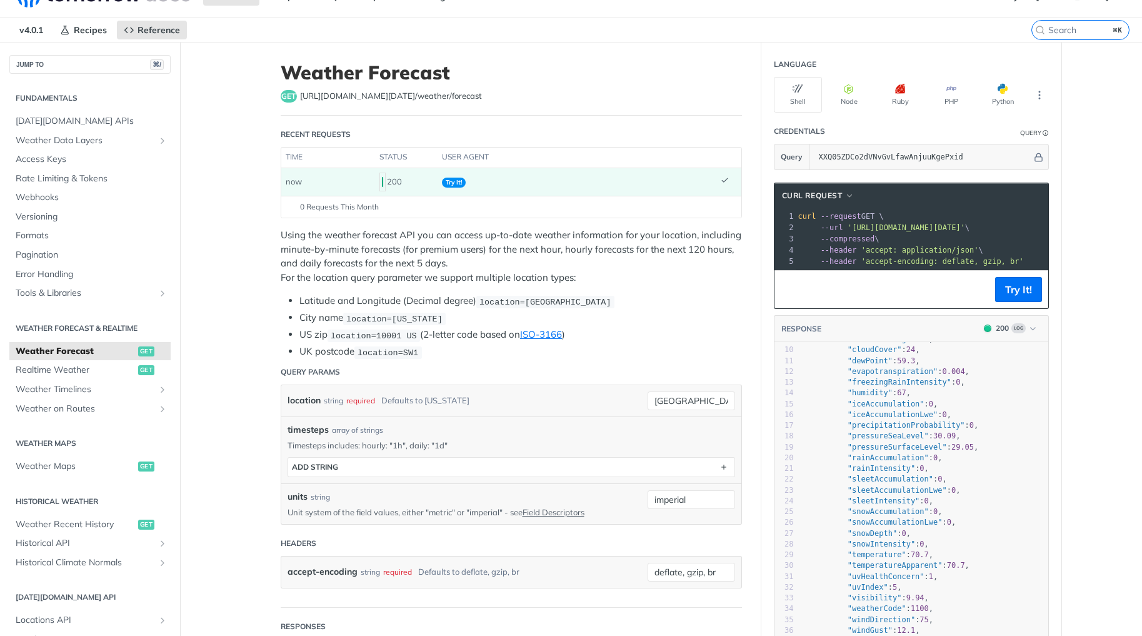
scroll to position [121, 0]
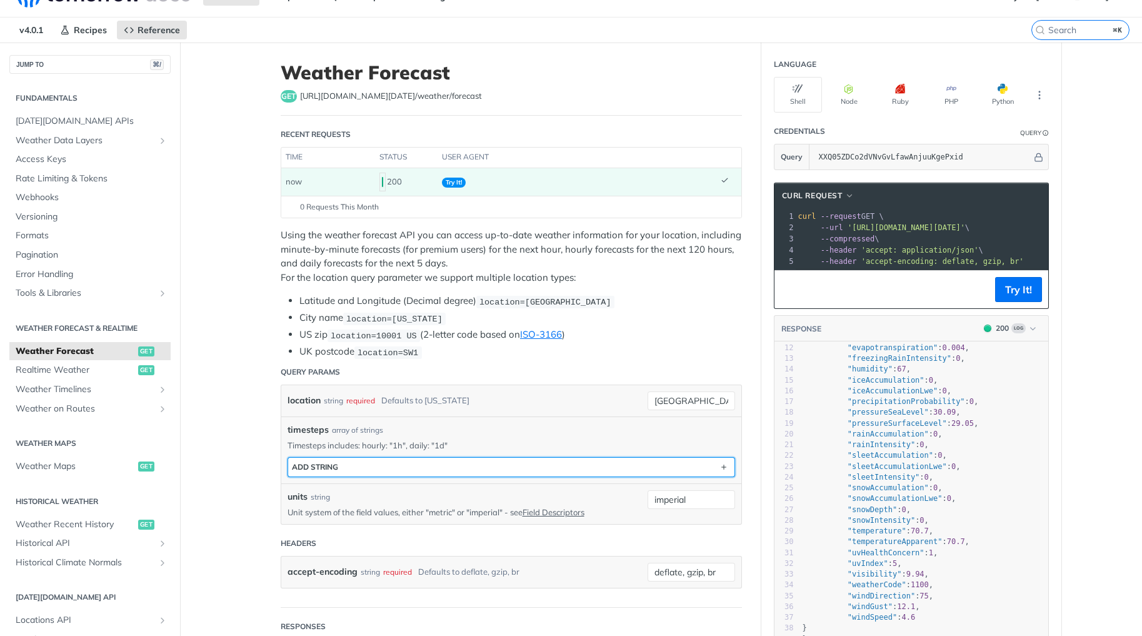
click at [484, 467] on button "ADD string" at bounding box center [511, 466] width 446 height 19
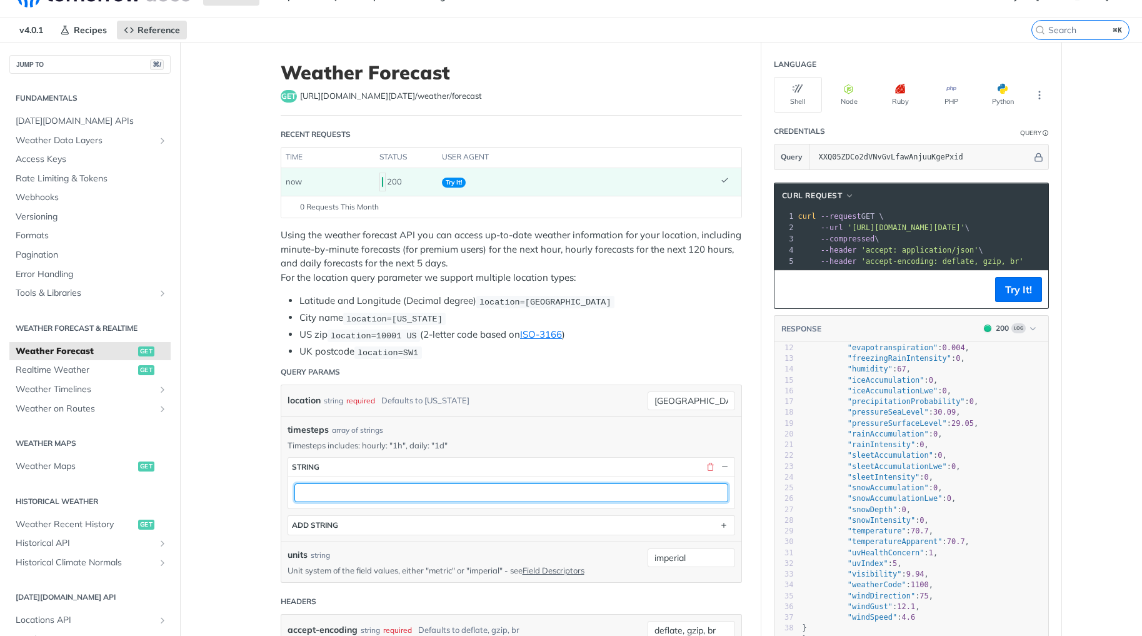
click at [399, 489] on input "text" at bounding box center [511, 492] width 434 height 19
type input "daily"
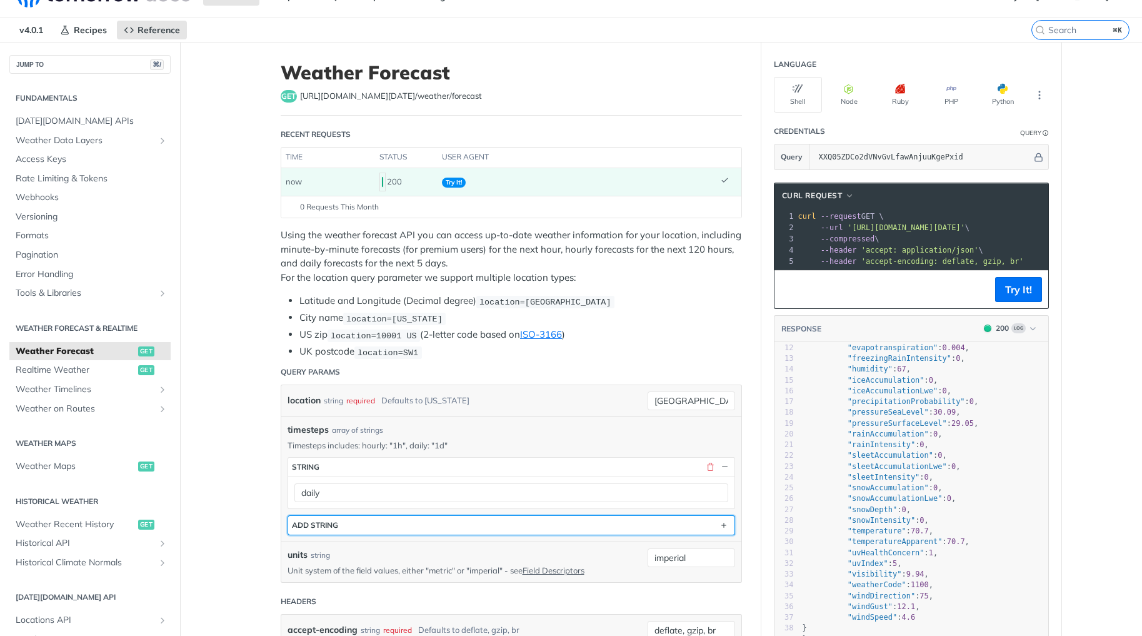
click at [507, 519] on button "ADD string" at bounding box center [511, 525] width 446 height 19
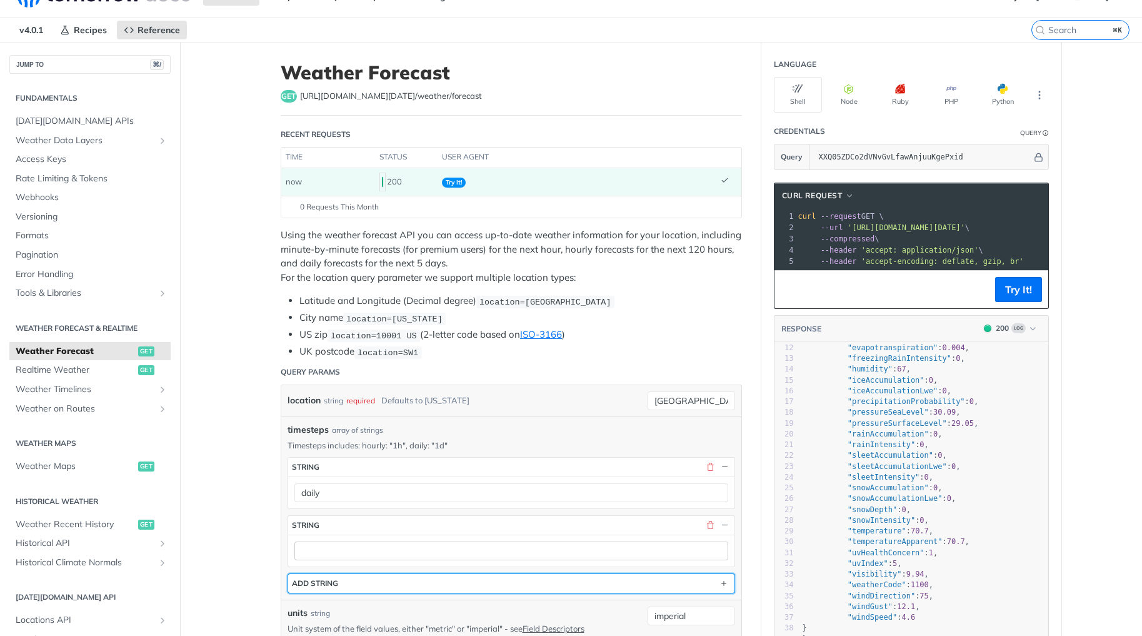
scroll to position [0, 0]
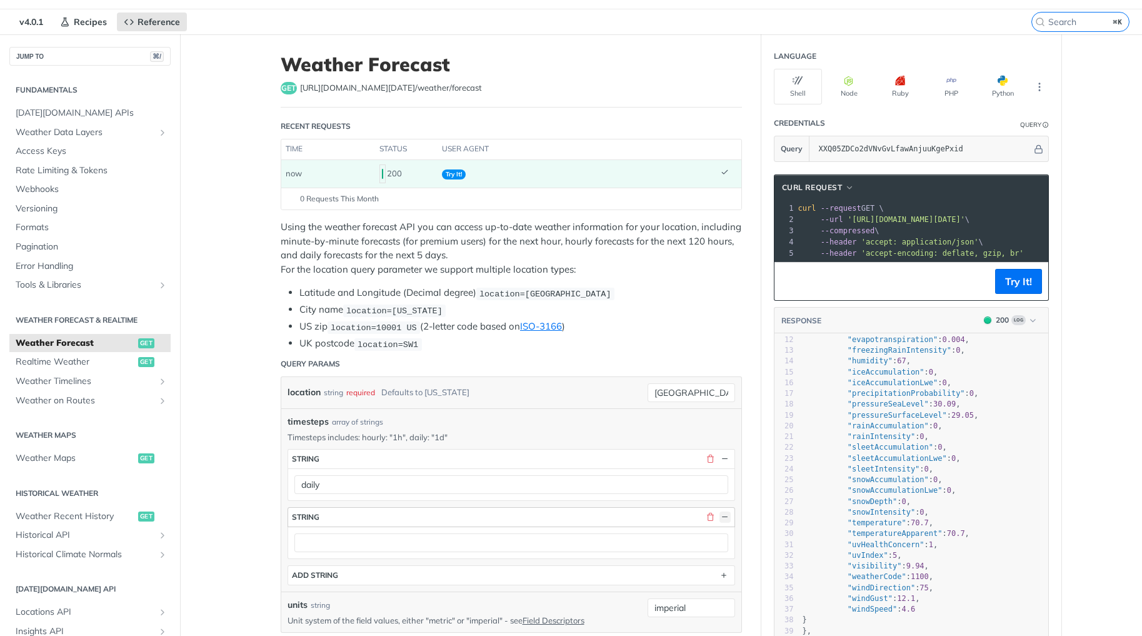
click at [719, 512] on button "button" at bounding box center [724, 516] width 11 height 11
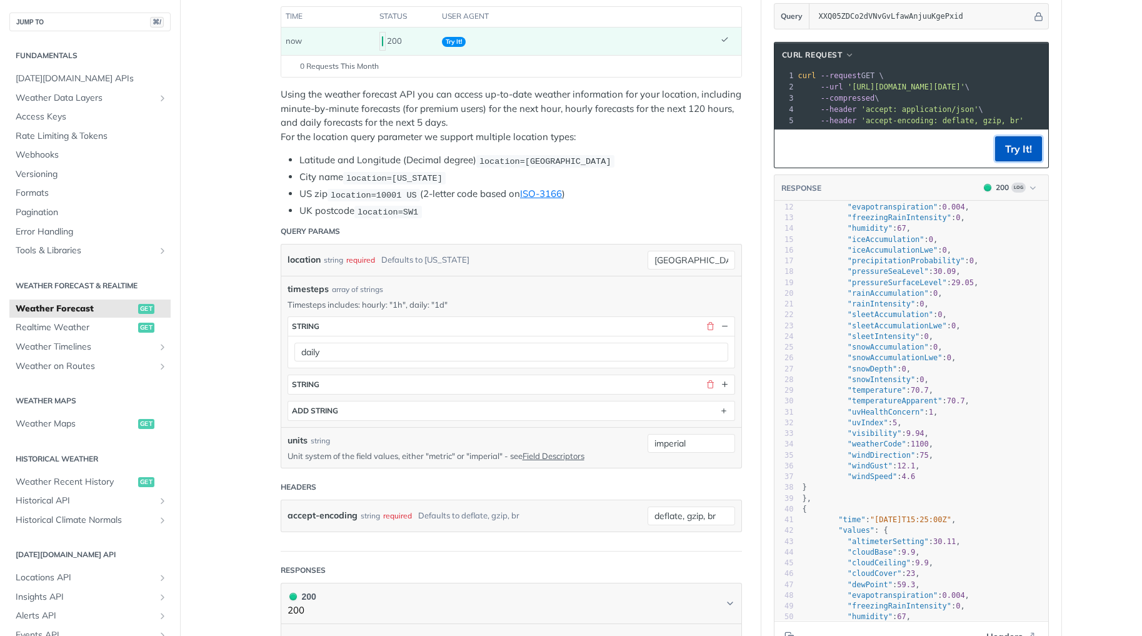
click at [1021, 151] on button "Try It!" at bounding box center [1018, 148] width 47 height 25
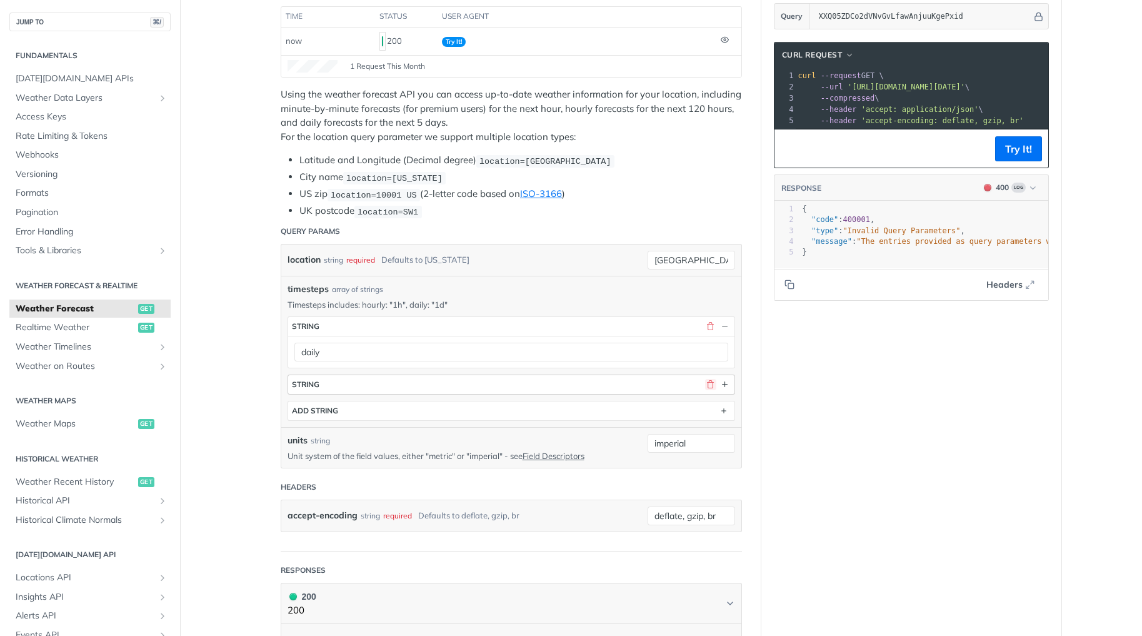
click at [705, 379] on button "button" at bounding box center [710, 384] width 11 height 11
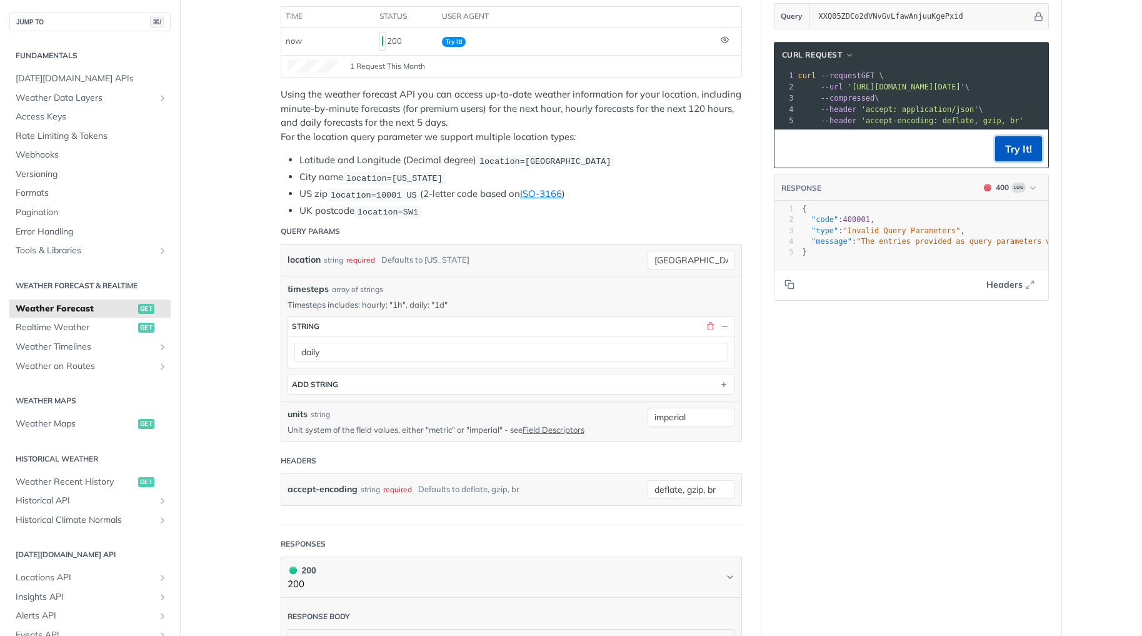
click at [1027, 159] on button "Try It!" at bounding box center [1018, 148] width 47 height 25
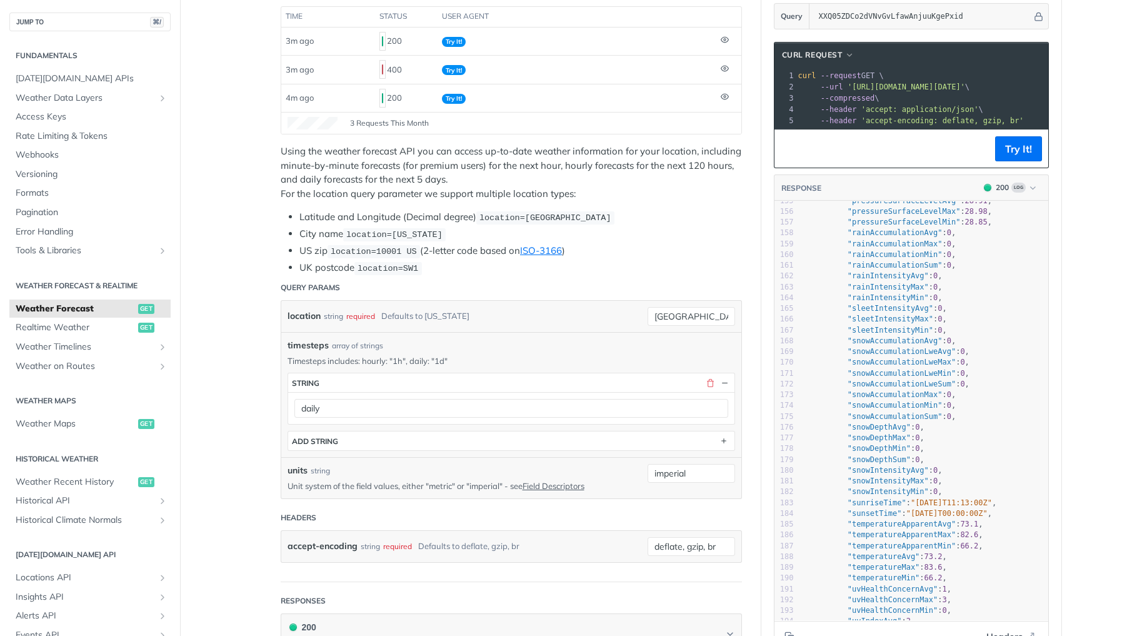
scroll to position [1677, 0]
click at [396, 359] on p "Timesteps includes: hourly: "1h", daily: "1d"" at bounding box center [510, 360] width 447 height 11
click at [543, 359] on p "Timesteps includes: hourly: "1h", daily: "1d"" at bounding box center [510, 360] width 447 height 11
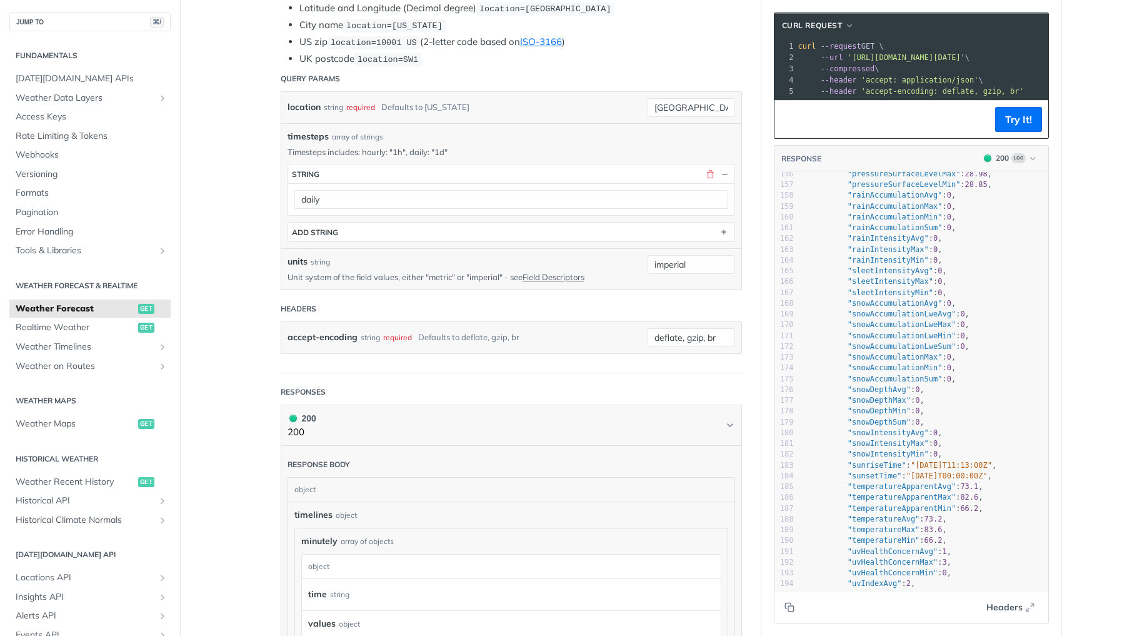
scroll to position [438, 0]
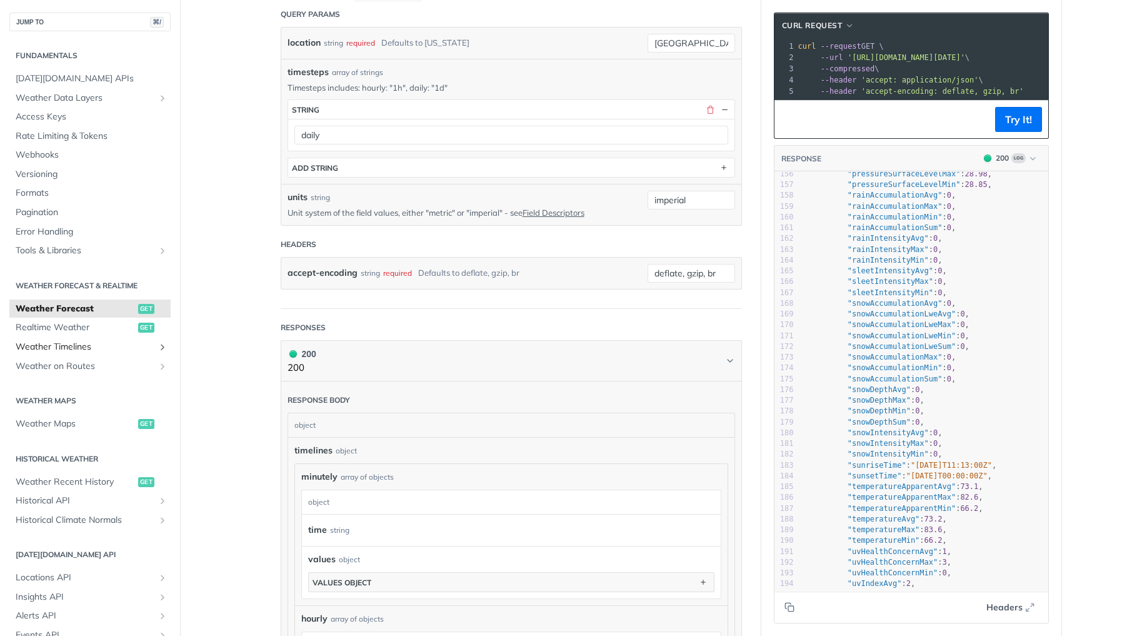
click at [127, 337] on link "Weather Timelines" at bounding box center [89, 346] width 161 height 19
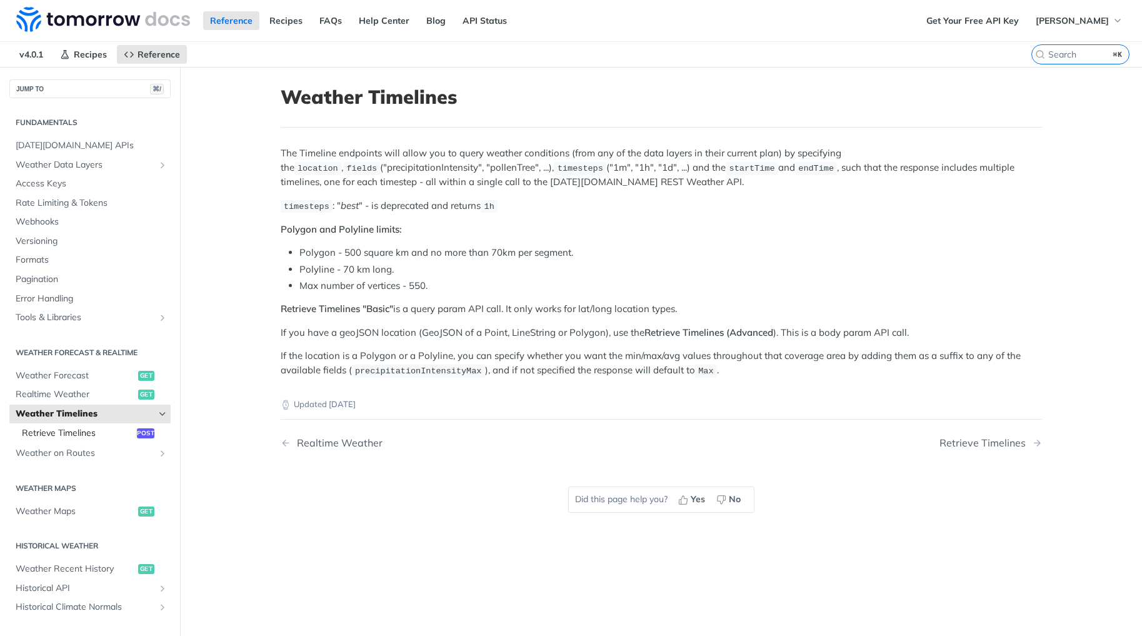
click at [101, 431] on span "Retrieve Timelines" at bounding box center [78, 433] width 112 height 12
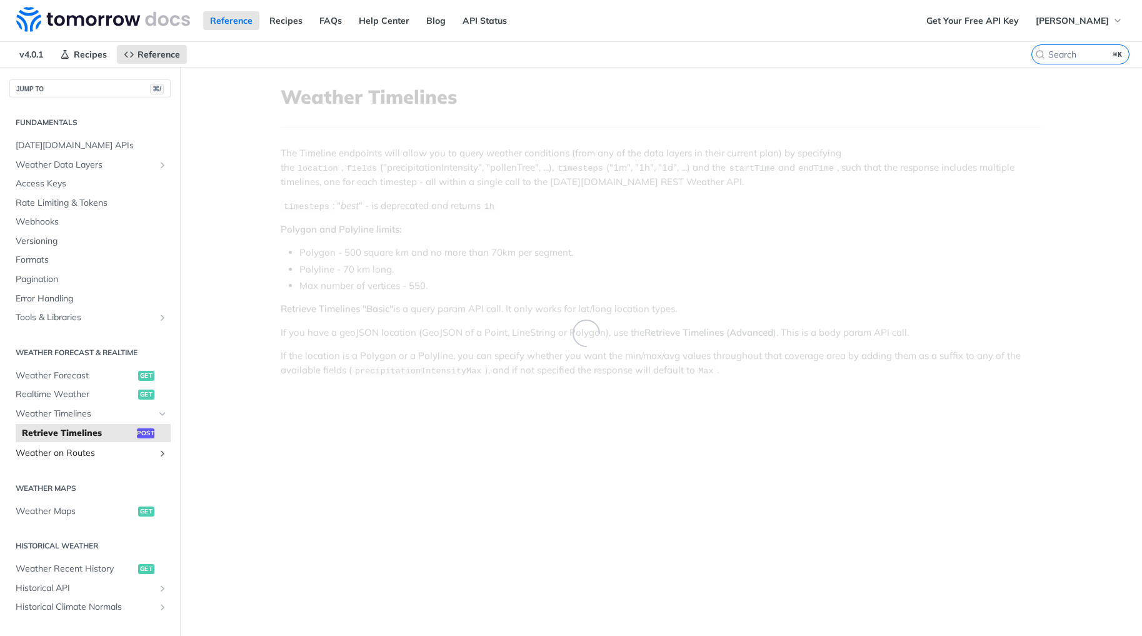
click at [92, 456] on span "Weather on Routes" at bounding box center [85, 453] width 139 height 12
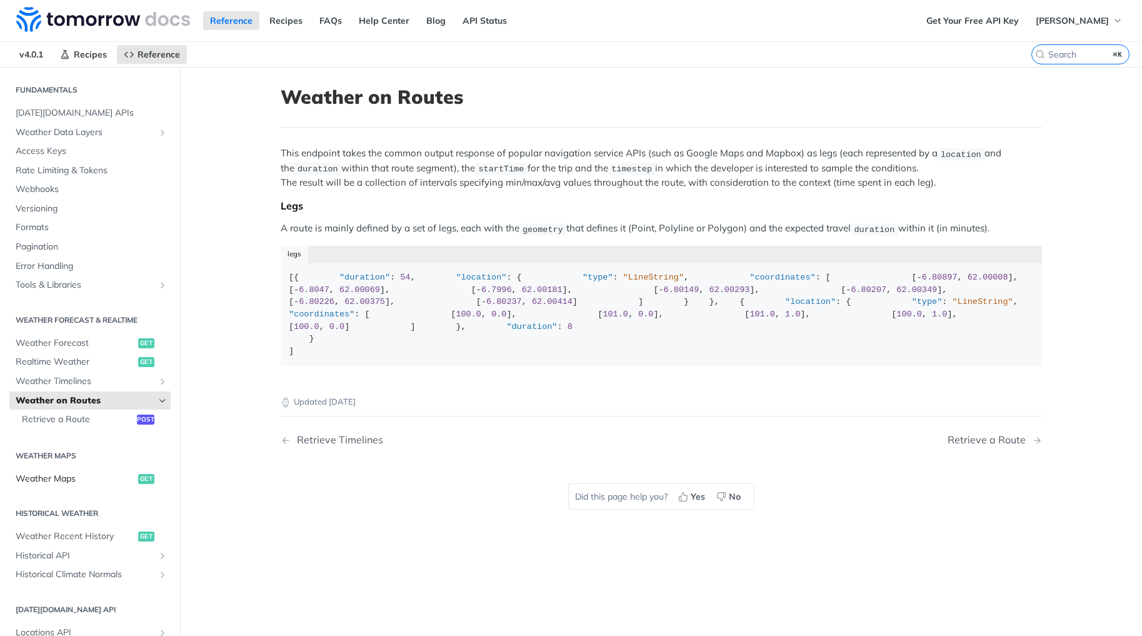
click at [92, 484] on link "Weather Maps get" at bounding box center [89, 478] width 161 height 19
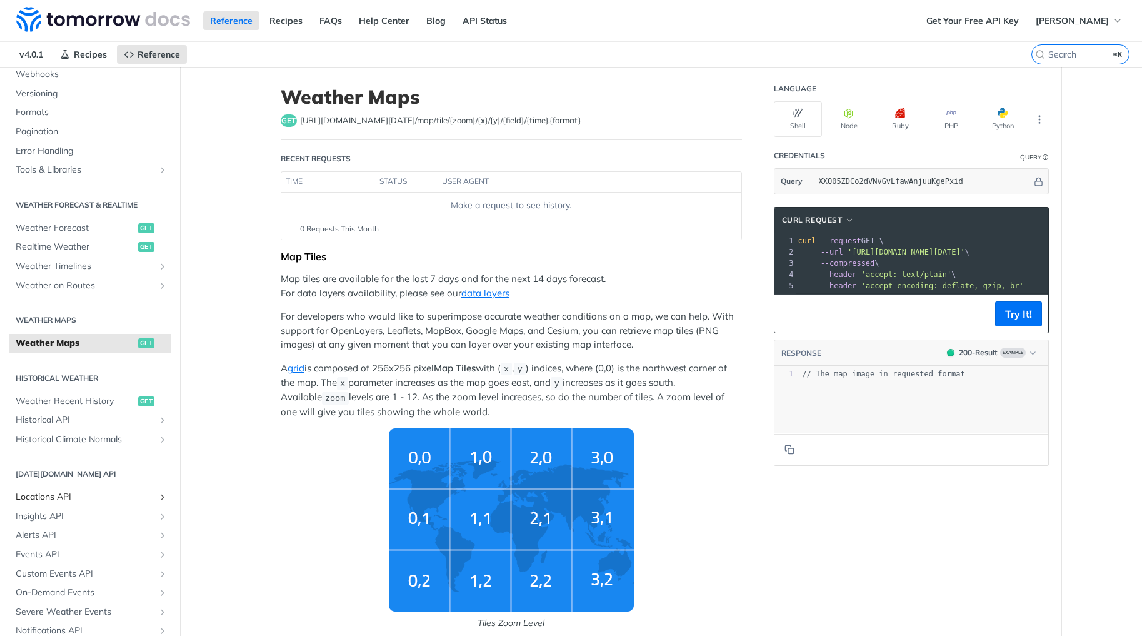
scroll to position [194, 0]
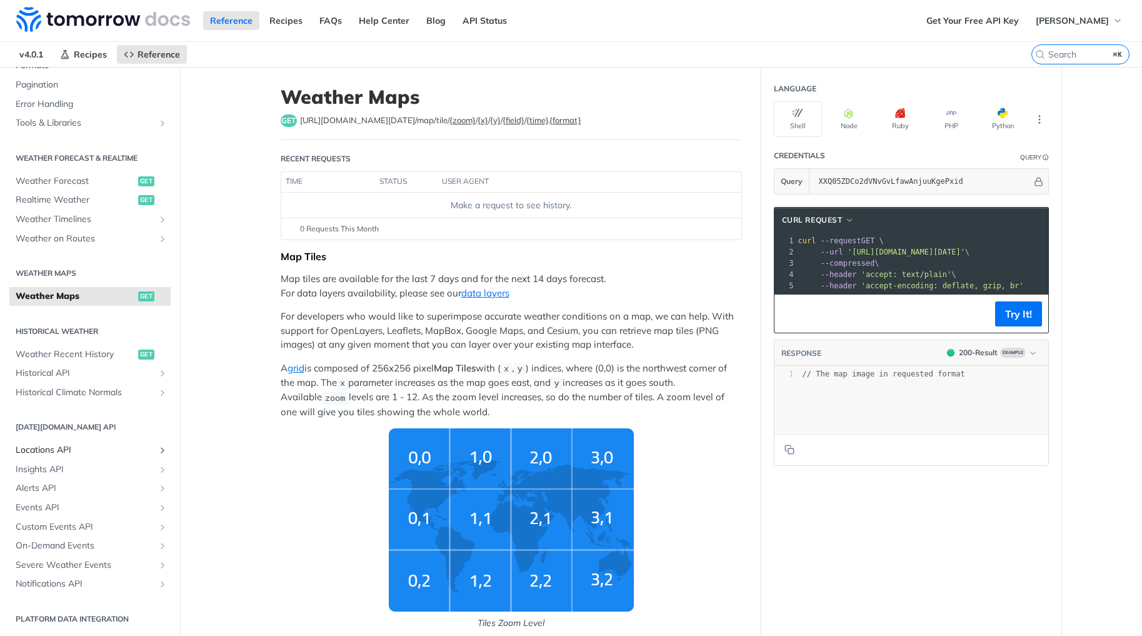
click at [86, 449] on span "Locations API" at bounding box center [85, 450] width 139 height 12
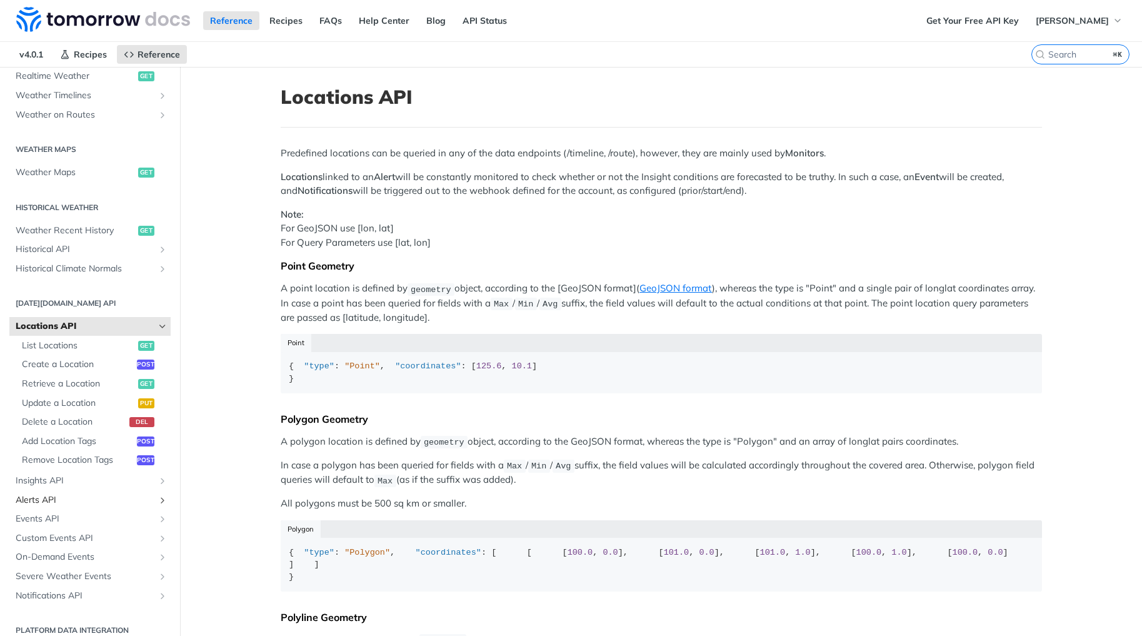
scroll to position [330, 0]
